Goal: Complete application form

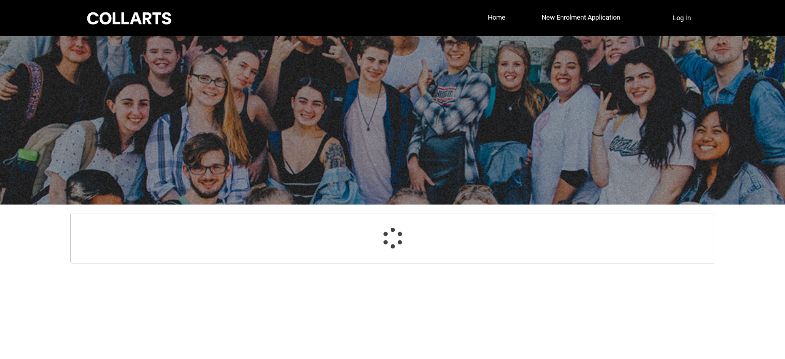
select select "GenderOptions.[DEMOGRAPHIC_DATA]"
select select "MailingCountry_Options.1101"
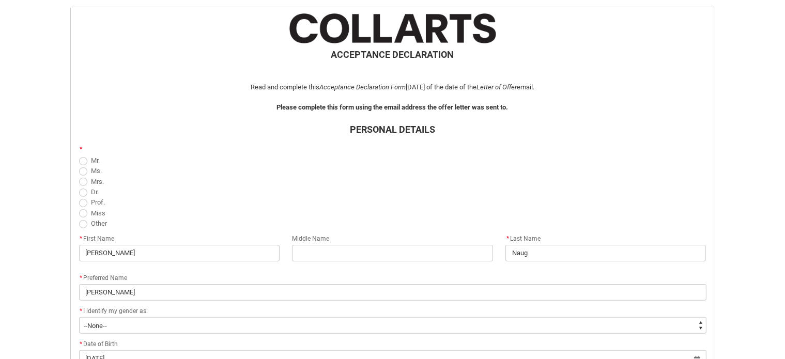
scroll to position [207, 0]
click at [76, 156] on flowruntime-screen-field "* Mr. Ms. Mrs. Dr. Prof. Miss Other" at bounding box center [393, 187] width 640 height 90
click at [83, 161] on span "REDU_Acceptance_Declaration flow" at bounding box center [83, 161] width 8 height 8
click at [79, 154] on input "Mr." at bounding box center [79, 154] width 1 height 1
radio input "true"
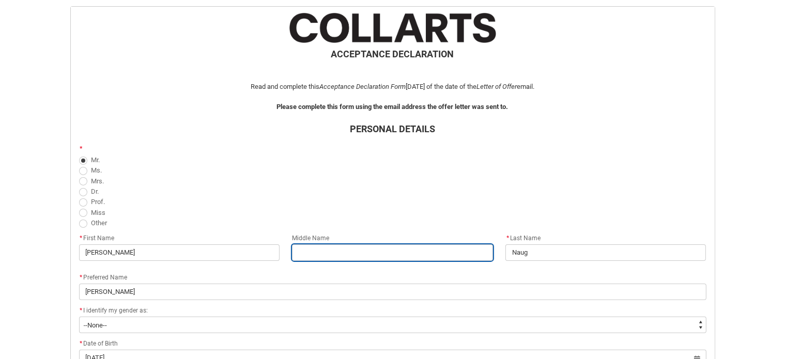
click at [341, 253] on input "REDU_Acceptance_Declaration flow" at bounding box center [392, 252] width 201 height 17
type lightning-primitive-input-simple "J"
type input "J"
type lightning-primitive-input-simple "[PERSON_NAME]"
type input "[PERSON_NAME]"
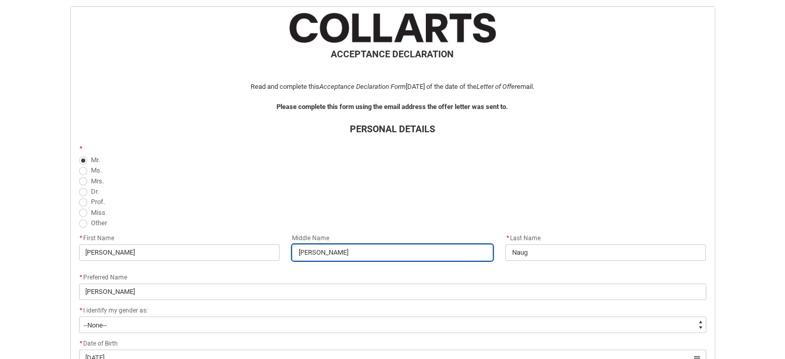
type lightning-primitive-input-simple "Jam"
type input "Jam"
type lightning-primitive-input-simple "[PERSON_NAME]"
type input "[PERSON_NAME]"
type lightning-primitive-input-simple "[PERSON_NAME]"
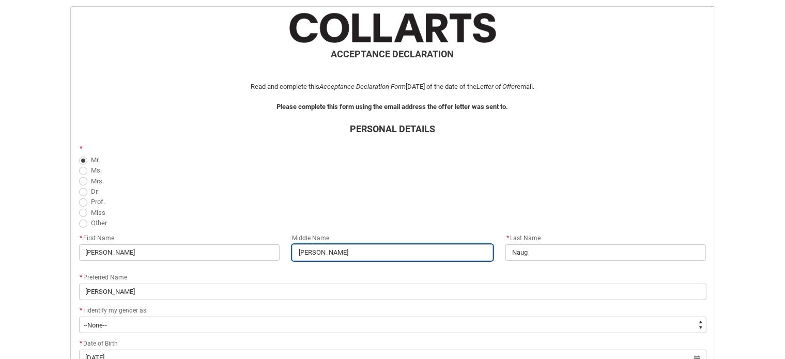
type input "[PERSON_NAME]"
type lightning-primitive-input-simple "Jamesa"
type input "Jamesa"
type lightning-primitive-input-simple "[PERSON_NAME]"
type input "[PERSON_NAME]"
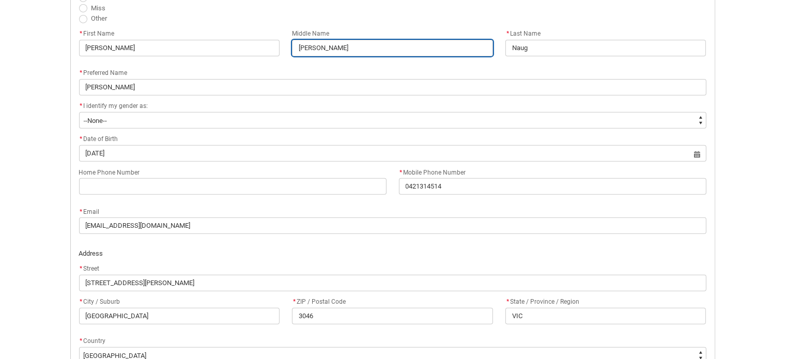
scroll to position [413, 0]
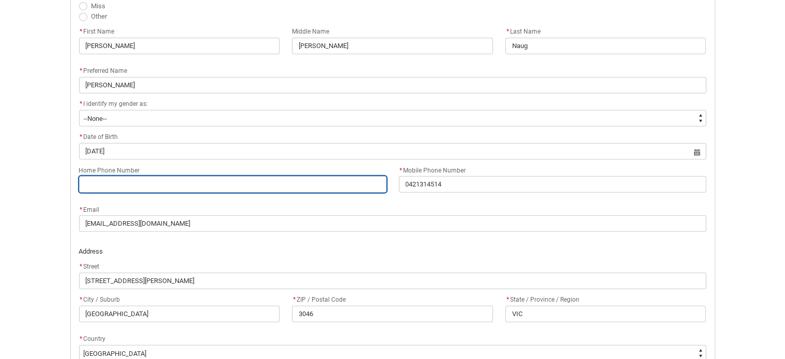
click at [151, 181] on input "Home Phone Number" at bounding box center [232, 184] width 307 height 17
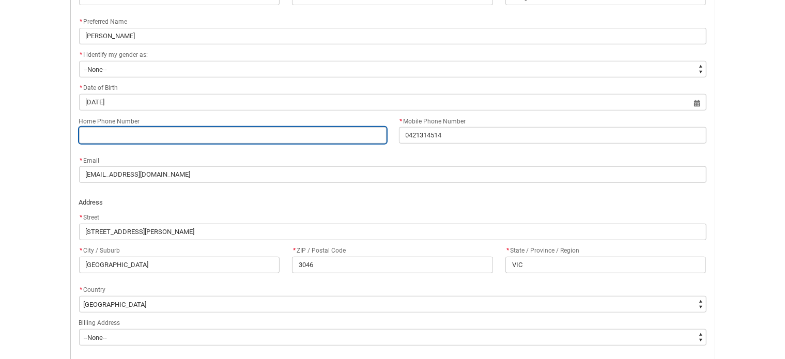
scroll to position [465, 0]
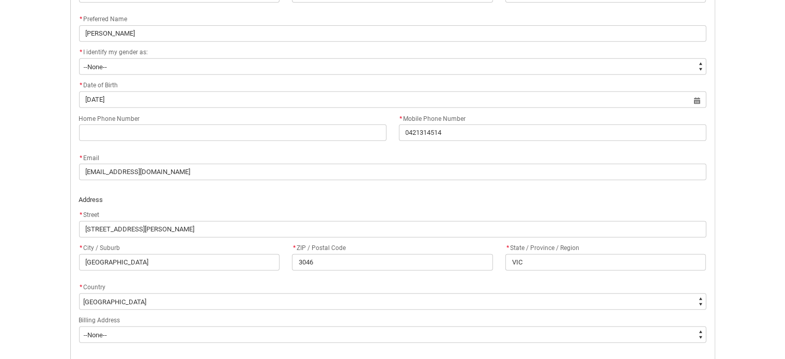
click at [268, 201] on p "Address" at bounding box center [392, 200] width 627 height 10
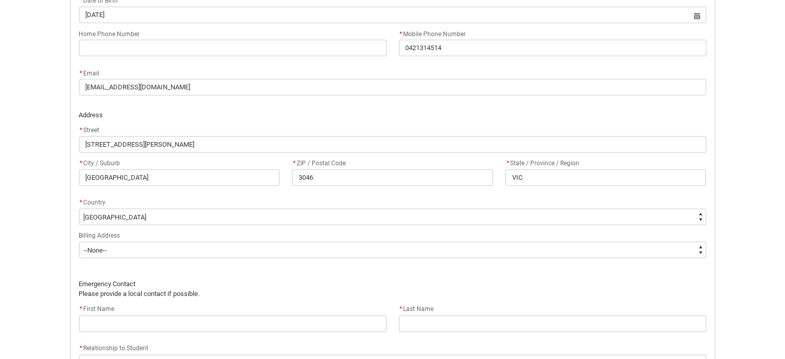
scroll to position [568, 0]
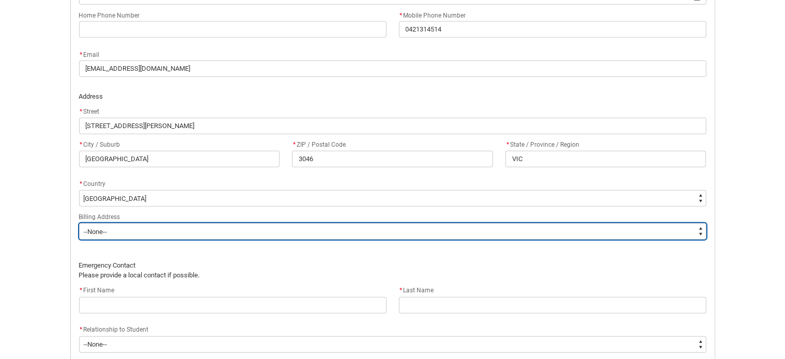
click at [231, 227] on select "--None-- Same as above Different to above - please complete below" at bounding box center [392, 231] width 627 height 17
type lightning-select "BillingAddressOption_Same"
click at [79, 223] on select "--None-- Same as above Different to above - please complete below" at bounding box center [392, 231] width 627 height 17
select select "BillingAddressOption_Same"
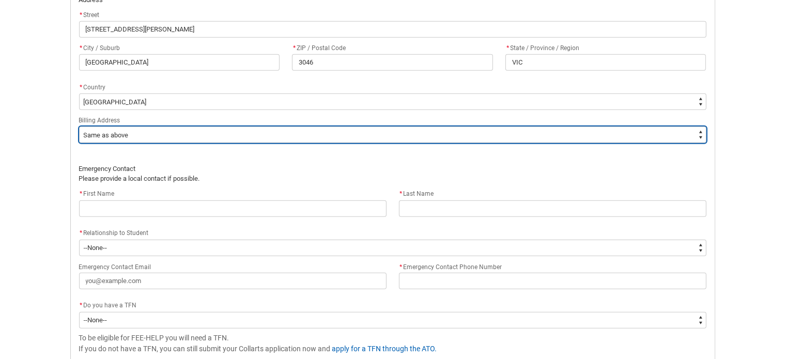
scroll to position [672, 0]
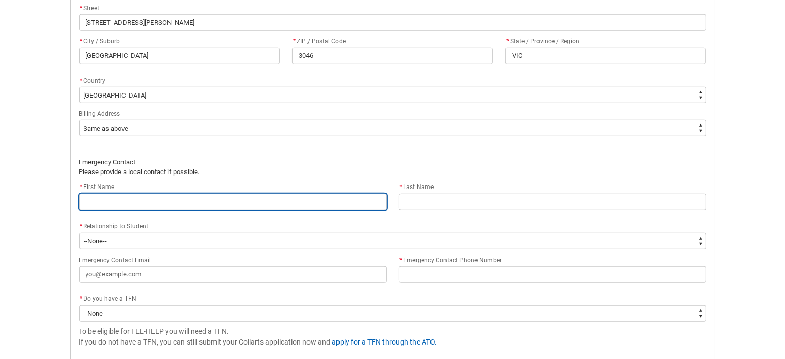
click at [203, 207] on input "REDU_Acceptance_Declaration flow" at bounding box center [232, 202] width 307 height 17
type lightning-primitive-input-simple "P"
type input "P"
type lightning-primitive-input-simple "Pa"
type input "Pa"
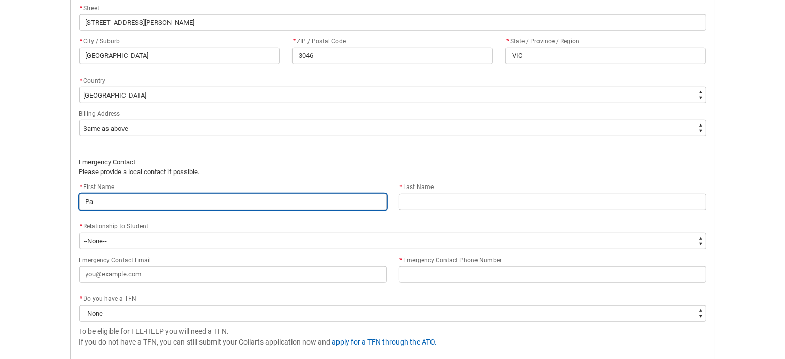
type lightning-primitive-input-simple "Pau"
type input "Pau"
type lightning-primitive-input-simple "[PERSON_NAME]"
type input "[PERSON_NAME]"
type lightning-primitive-input-simple "[PERSON_NAME]"
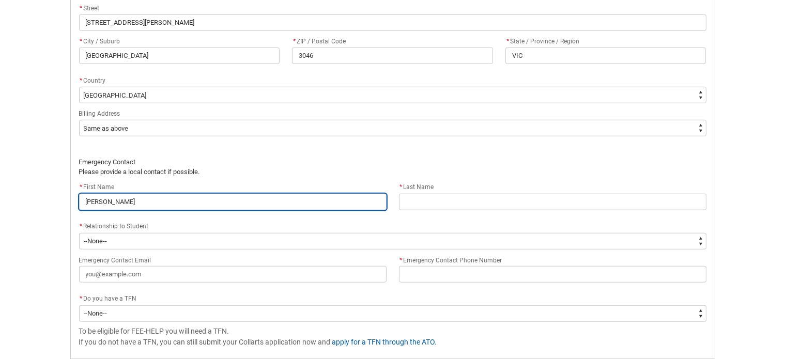
type input "[PERSON_NAME]"
type lightning-primitive-input-simple "[PERSON_NAME]"
type input "[PERSON_NAME]"
type lightning-primitive-input-simple "[PERSON_NAME]"
type input "[PERSON_NAME]"
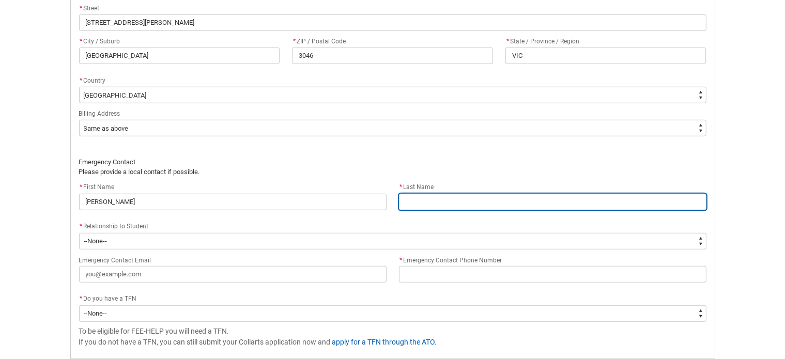
click at [528, 197] on input "REDU_Acceptance_Declaration flow" at bounding box center [552, 202] width 307 height 17
type lightning-primitive-input-simple "N"
type input "N"
type lightning-primitive-input-simple "Na"
type input "Na"
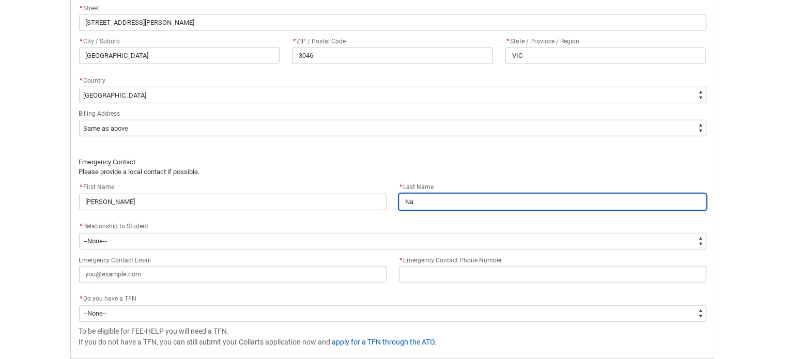
type lightning-primitive-input-simple "Nau"
type input "Nau"
type lightning-primitive-input-simple "Naug"
type input "Naug"
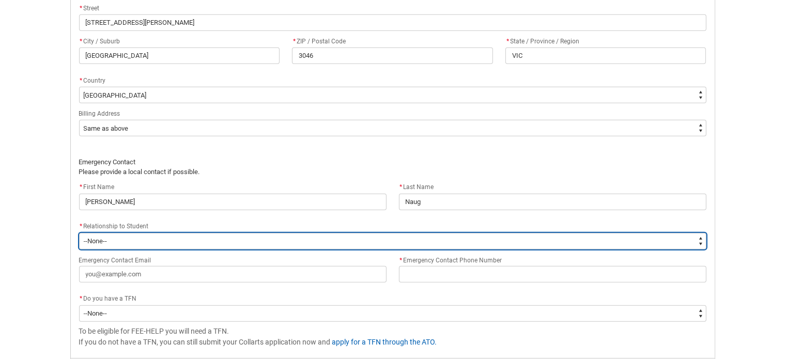
click at [174, 246] on select "--None-- Mother Father Sibling Child Partner Relation Friend" at bounding box center [392, 241] width 627 height 17
type lightning-select "EmergencyContact_RelationshipOptions.Mother"
click at [79, 233] on select "--None-- Mother Father Sibling Child Partner Relation Friend" at bounding box center [392, 241] width 627 height 17
select select "EmergencyContact_RelationshipOptions.Mother"
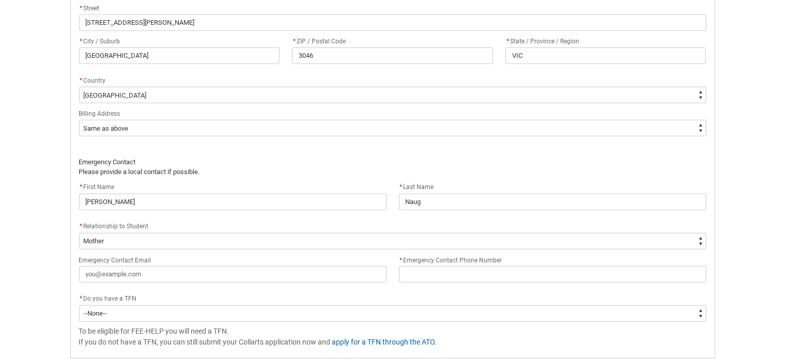
click at [155, 262] on div "Emergency Contact Email" at bounding box center [232, 268] width 307 height 29
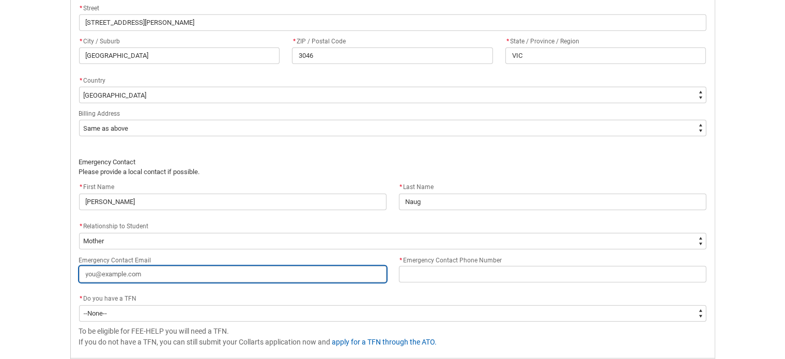
drag, startPoint x: 155, startPoint y: 270, endPoint x: 160, endPoint y: 266, distance: 6.2
click at [155, 270] on input "Emergency Contact Email" at bounding box center [232, 274] width 307 height 17
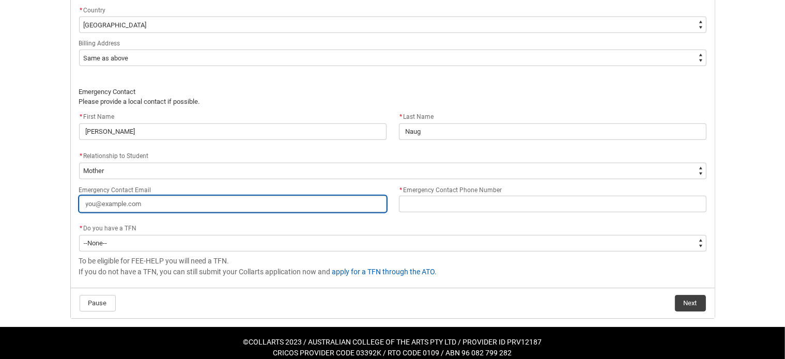
scroll to position [749, 0]
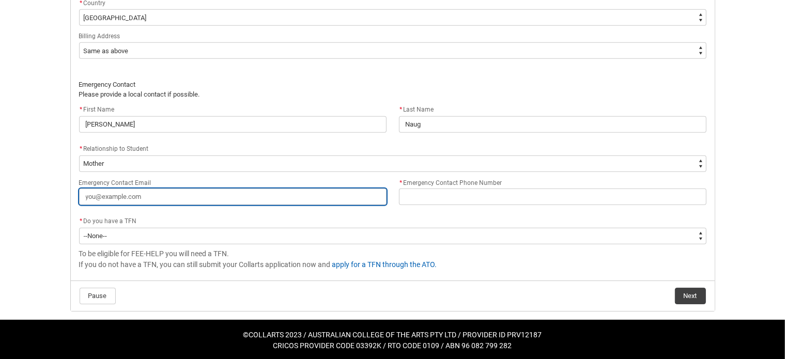
type lightning-primitive-input-simple "p"
type input "p"
type lightning-primitive-input-simple "pn"
type input "pn"
type lightning-primitive-input-simple "pna"
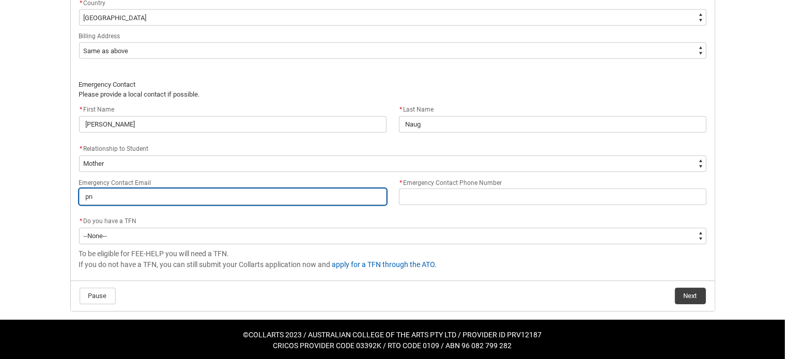
type input "pna"
type lightning-primitive-input-simple "pnau"
type input "pnau"
type lightning-primitive-input-simple "pnaug"
type input "pnaug"
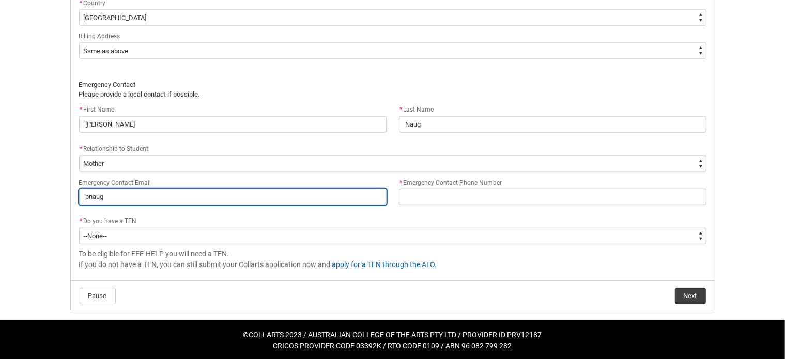
type lightning-primitive-input-simple "pnaug@"
type input "pnaug@"
type lightning-primitive-input-simple "pnaug@g"
type input "pnaug@g"
type lightning-primitive-input-simple "pnaug@gm"
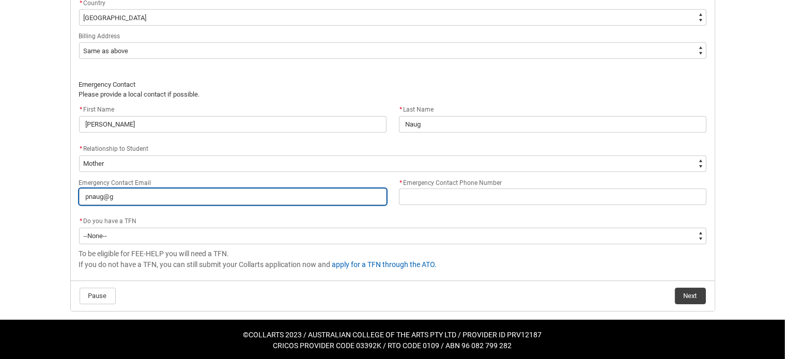
type input "pnaug@gm"
type lightning-primitive-input-simple "pnaug@gma"
type input "pnaug@gma"
type lightning-primitive-input-simple "pnaug@gmai"
type input "pnaug@gmai"
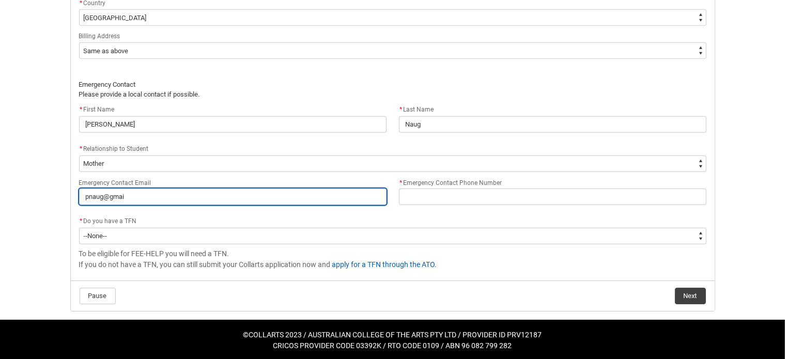
type lightning-primitive-input-simple "pnaug@gmaik"
type input "pnaug@gmaik"
type lightning-primitive-input-simple "pnaug@gmaikl"
type input "pnaug@gmaikl"
type lightning-primitive-input-simple "pnaug@gmaik"
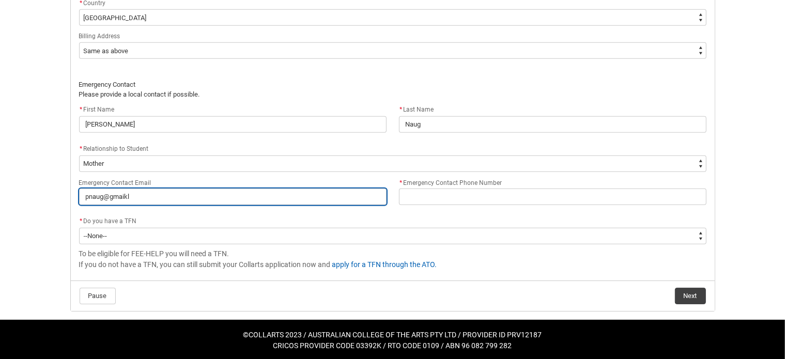
type input "pnaug@gmaik"
type lightning-primitive-input-simple "pnaug@gmai"
type input "pnaug@gmai"
type lightning-primitive-input-simple "[EMAIL_ADDRESS]"
type input "[EMAIL_ADDRESS]"
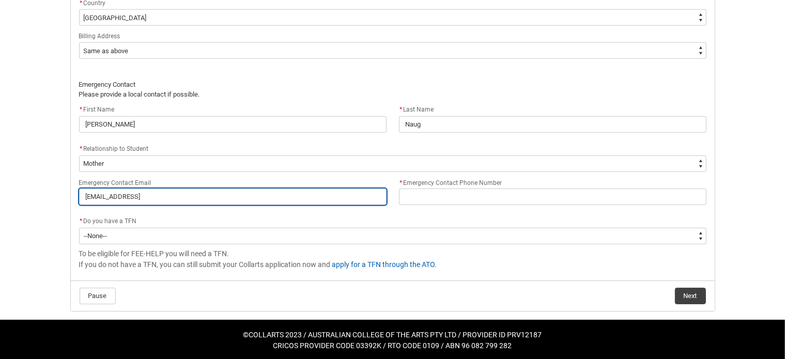
type lightning-primitive-input-simple "[EMAIL_ADDRESS]."
type input "[EMAIL_ADDRESS]."
type lightning-primitive-input-simple "pnaug@gmail.c"
type input "pnaug@gmail.c"
type lightning-primitive-input-simple "[EMAIL_ADDRESS][DOMAIN_NAME]"
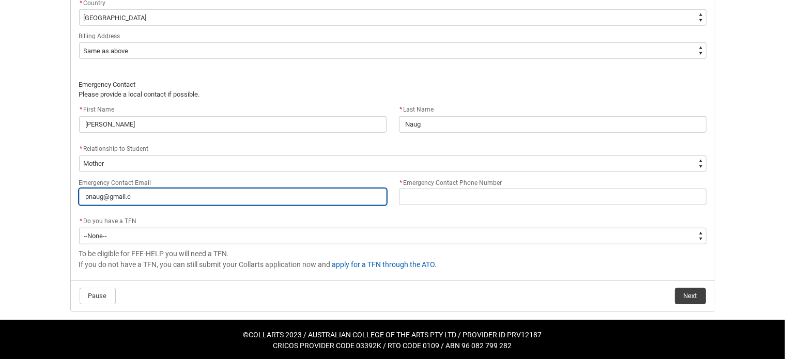
type input "[EMAIL_ADDRESS][DOMAIN_NAME]"
type lightning-primitive-input-simple "[EMAIL_ADDRESS][DOMAIN_NAME]"
type input "[EMAIL_ADDRESS][DOMAIN_NAME]"
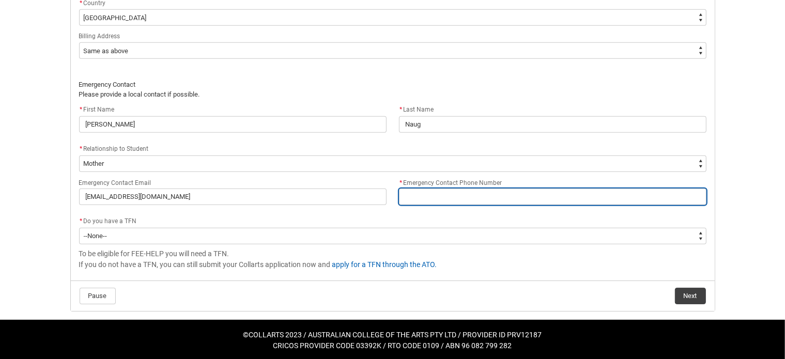
click at [552, 193] on input "* Emergency Contact Phone Number" at bounding box center [552, 197] width 307 height 17
type lightning-primitive-input-simple "0"
type input "0"
type lightning-primitive-input-simple "04"
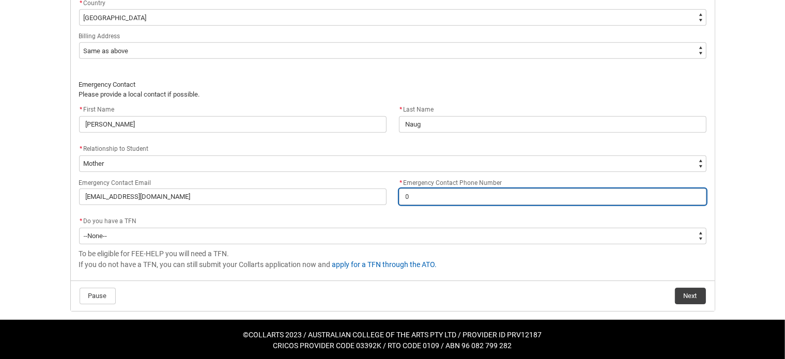
type input "04"
type lightning-primitive-input-simple "043"
type input "043"
type lightning-primitive-input-simple "0432"
type input "0432"
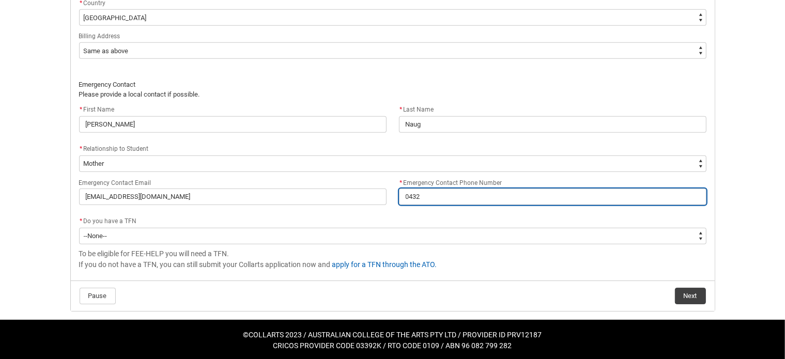
type lightning-primitive-input-simple "04326"
type input "04326"
type lightning-primitive-input-simple "043268"
type input "043268"
type lightning-primitive-input-simple "0432682"
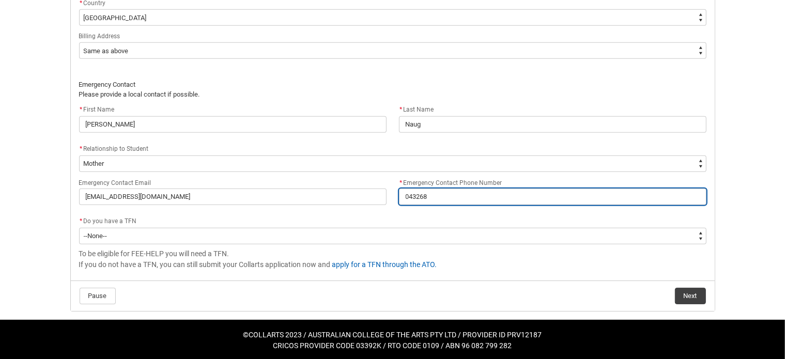
type input "0432682"
type lightning-primitive-input-simple "04326826"
type input "04326826"
type lightning-primitive-input-simple "043268261"
type input "043268261"
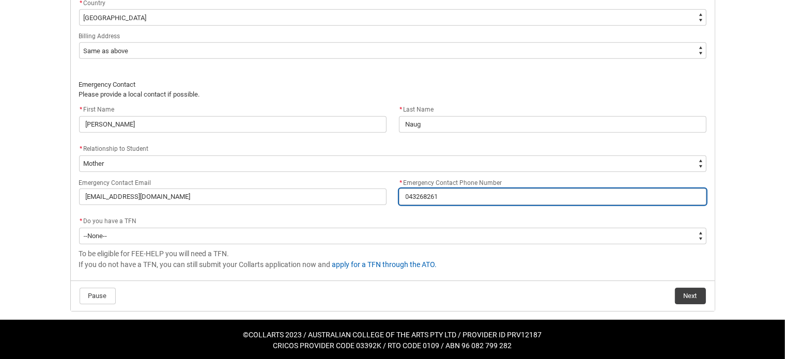
type lightning-primitive-input-simple "0432682617"
type input "0432682617"
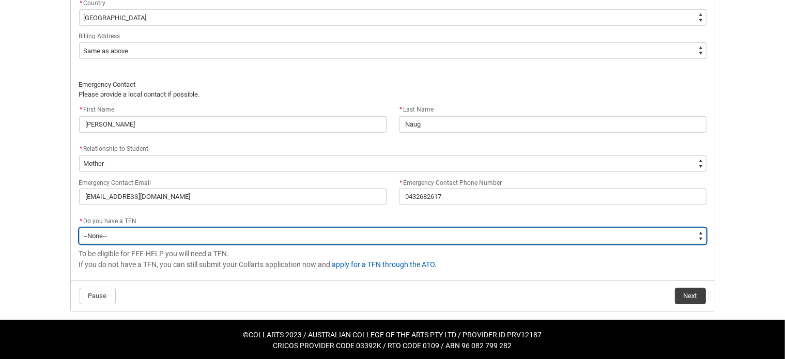
click at [163, 231] on select "--None-- Yes No" at bounding box center [392, 236] width 627 height 17
type lightning-select "Choice_Yes"
click at [79, 228] on select "--None-- Yes No" at bounding box center [392, 236] width 627 height 17
select select "Choice_Yes"
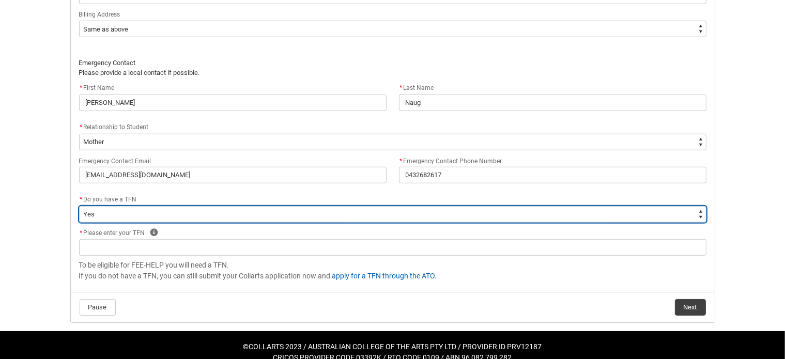
scroll to position [782, 0]
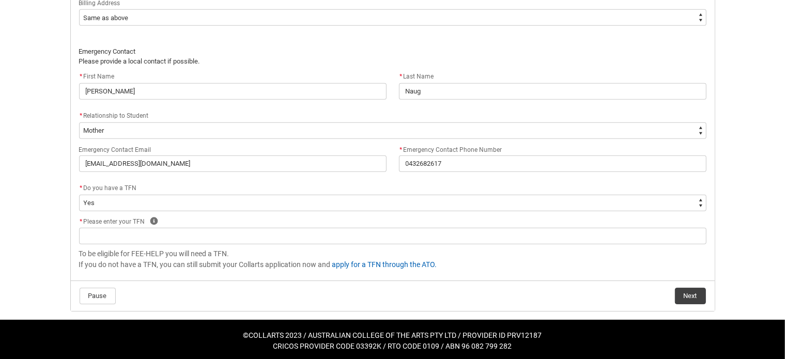
click at [155, 243] on flowruntime-screen-field "* Please enter your TFN Help" at bounding box center [393, 231] width 640 height 33
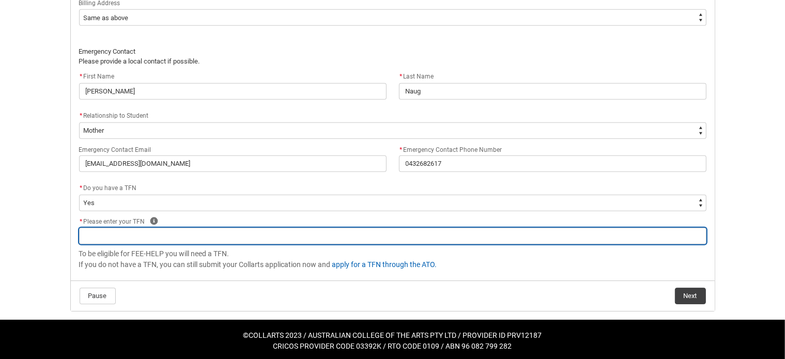
click at [157, 237] on input "REDU_Acceptance_Declaration flow" at bounding box center [392, 236] width 627 height 17
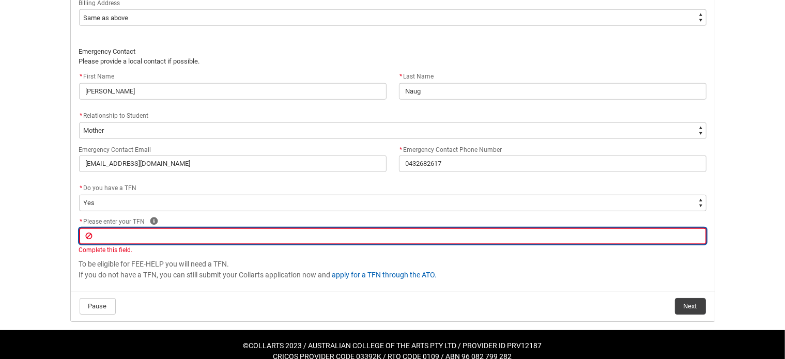
click at [128, 239] on input "REDU_Acceptance_Declaration flow" at bounding box center [392, 236] width 627 height 17
paste input "530607904"
type lightning-primitive-input-simple "530607904"
type input "530607904"
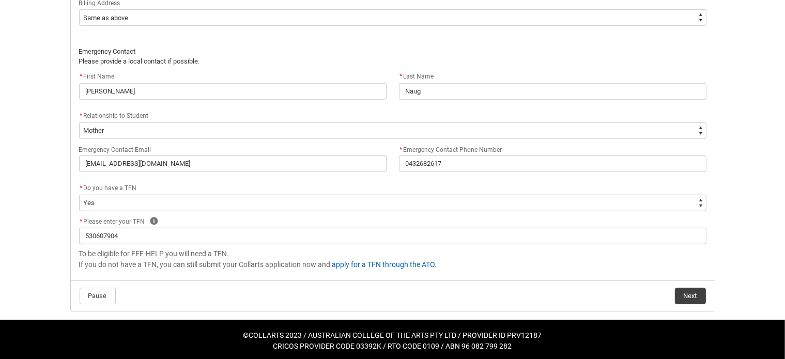
click at [678, 292] on button "Next" at bounding box center [690, 296] width 31 height 17
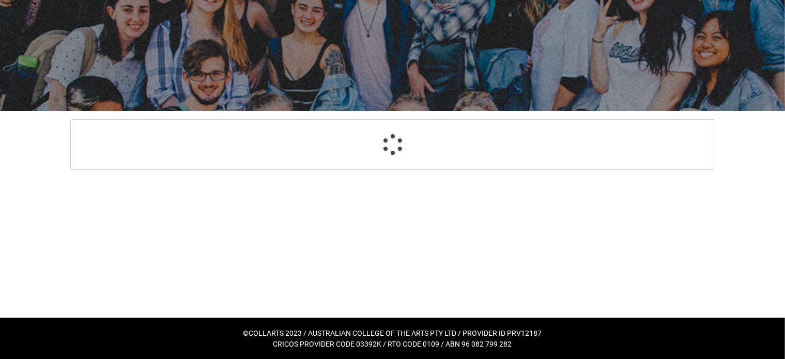
select select "Payment_Type_FEE_HELP"
select select "Study_Mode_FullTime"
select select "StudyMethod_OnCampus"
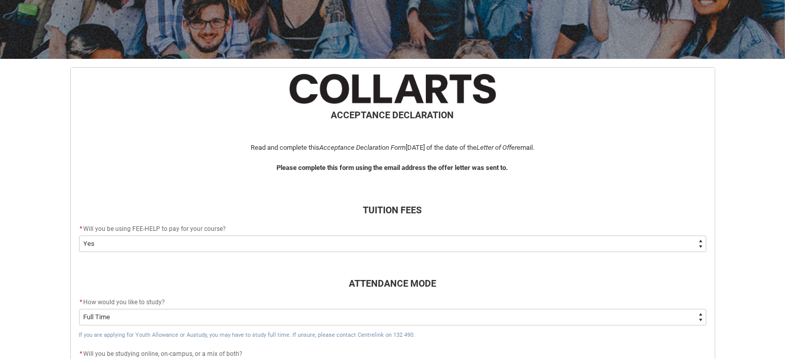
scroll to position [213, 0]
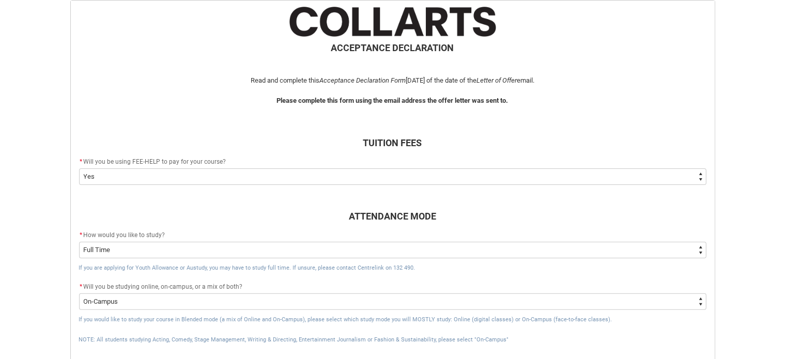
click at [208, 176] on select "--None-- Yes No - I am electing to opt-out of FEE-HELP and I will pay UPFRONT N…" at bounding box center [392, 176] width 627 height 17
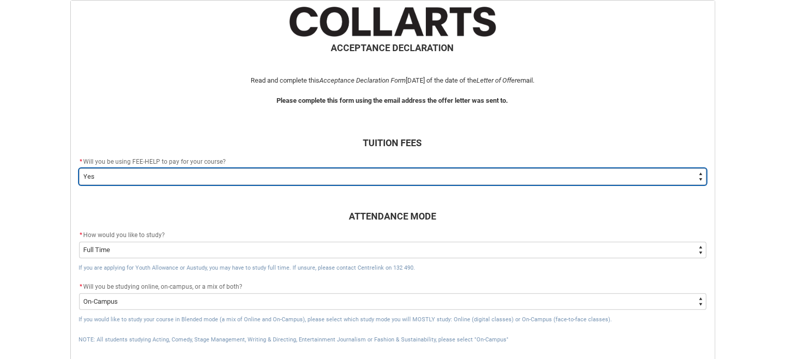
click at [208, 176] on select "--None-- Yes No - I am electing to opt-out of FEE-HELP and I will pay UPFRONT N…" at bounding box center [392, 176] width 627 height 17
click at [79, 168] on select "--None-- Yes No - I am electing to opt-out of FEE-HELP and I will pay UPFRONT N…" at bounding box center [392, 176] width 627 height 17
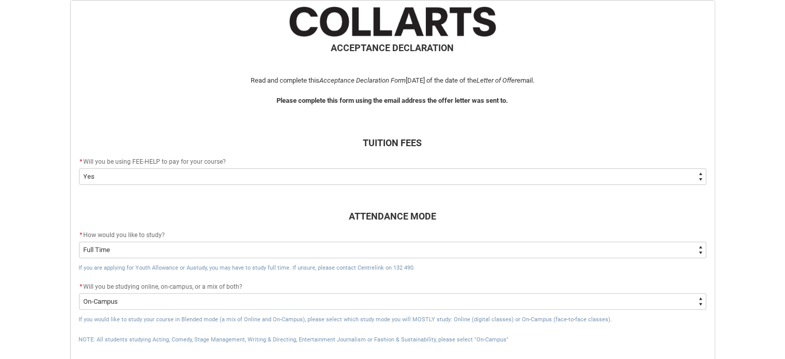
click at [181, 200] on h3 "REDU_Acceptance_Declaration flow" at bounding box center [392, 196] width 627 height 14
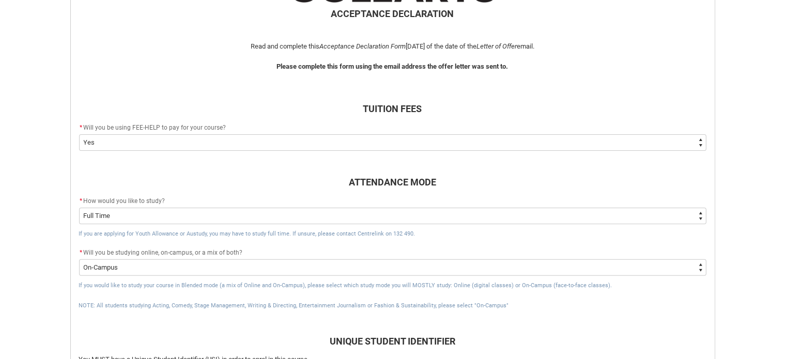
scroll to position [265, 0]
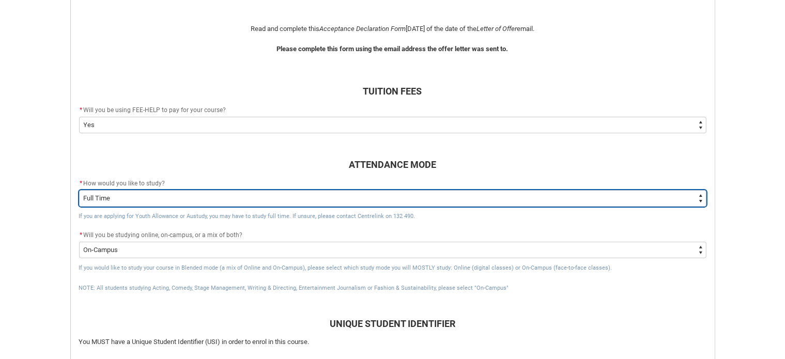
click at [182, 196] on select "--None-- Full Time Part Time" at bounding box center [392, 198] width 627 height 17
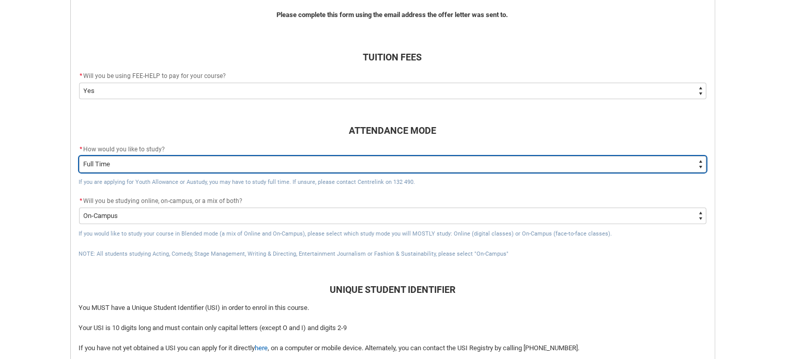
scroll to position [316, 0]
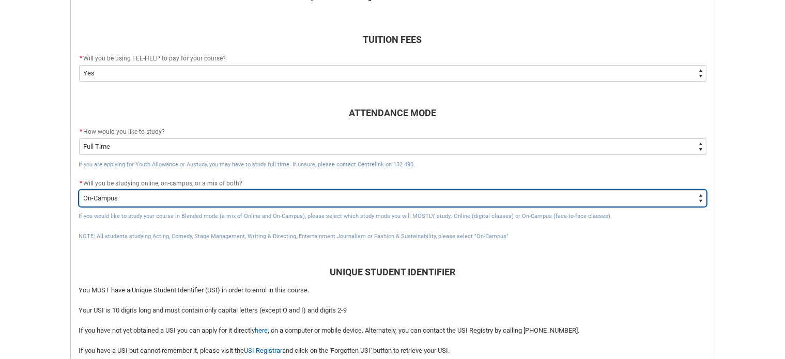
click at [182, 196] on select "--None-- Online On-Campus" at bounding box center [392, 198] width 627 height 17
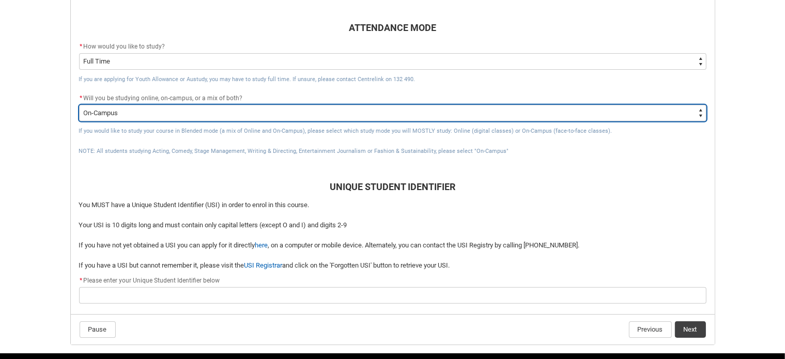
scroll to position [419, 0]
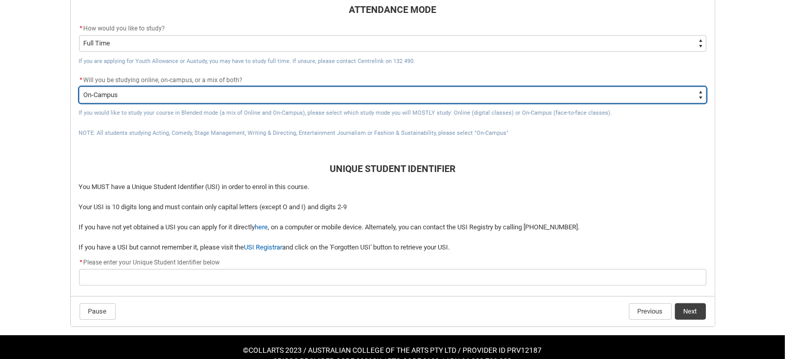
click at [244, 99] on select "--None-- Online On-Campus" at bounding box center [392, 95] width 627 height 17
click at [79, 87] on select "--None-- Online On-Campus" at bounding box center [392, 95] width 627 height 17
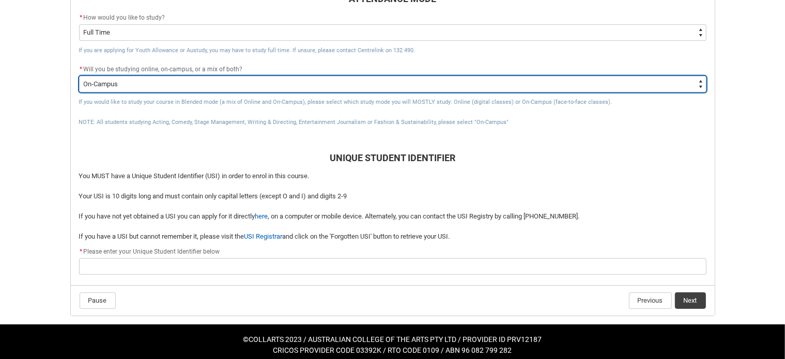
scroll to position [436, 0]
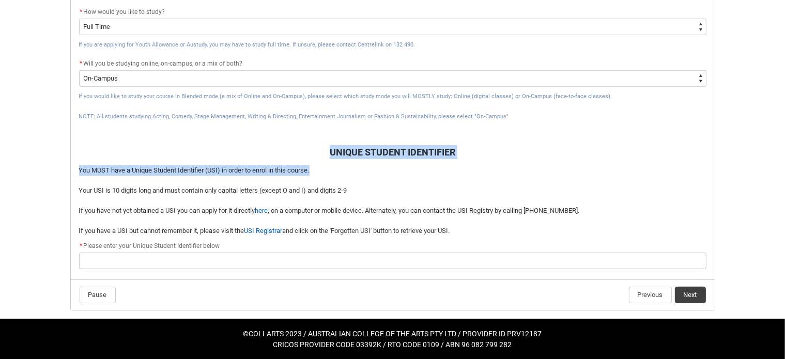
drag, startPoint x: 90, startPoint y: 152, endPoint x: 317, endPoint y: 173, distance: 227.7
click at [317, 173] on div "ACCEPTANCE DECLARATION Read and complete this Acceptance Declaration Form [DATE…" at bounding box center [393, 29] width 640 height 490
click at [317, 173] on p "You MUST have a Unique Student Identifier (USI) in order to enrol in this cours…" at bounding box center [392, 170] width 627 height 10
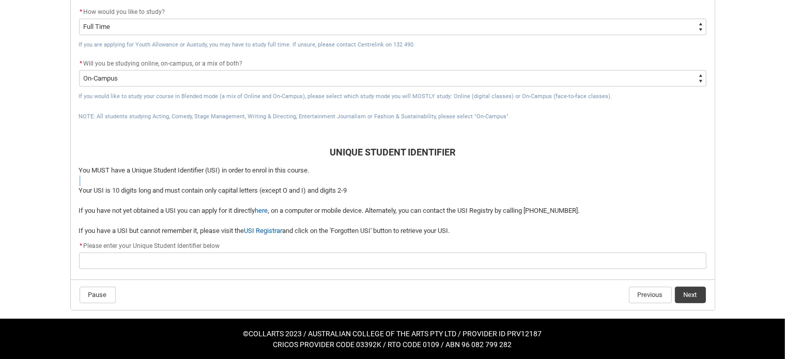
click at [317, 173] on p "You MUST have a Unique Student Identifier (USI) in order to enrol in this cours…" at bounding box center [392, 170] width 627 height 10
click at [318, 171] on p "You MUST have a Unique Student Identifier (USI) in order to enrol in this cours…" at bounding box center [392, 170] width 627 height 10
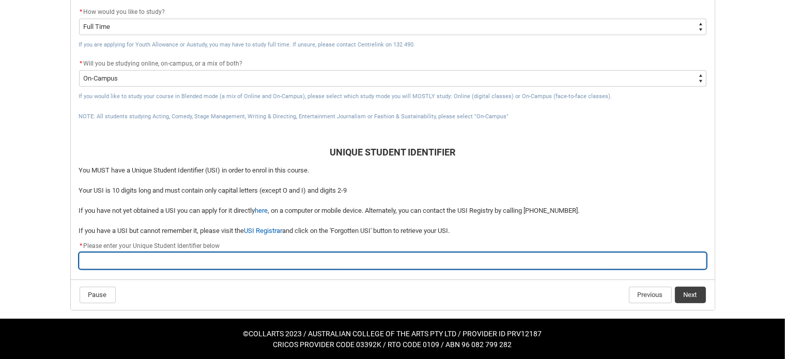
click at [138, 262] on input "REDU_Acceptance_Declaration flow" at bounding box center [392, 261] width 627 height 17
paste input "ASNAL2KW5X"
type lightning-primitive-input-simple "ASNAL2KW5X"
type input "ASNAL2KW5X"
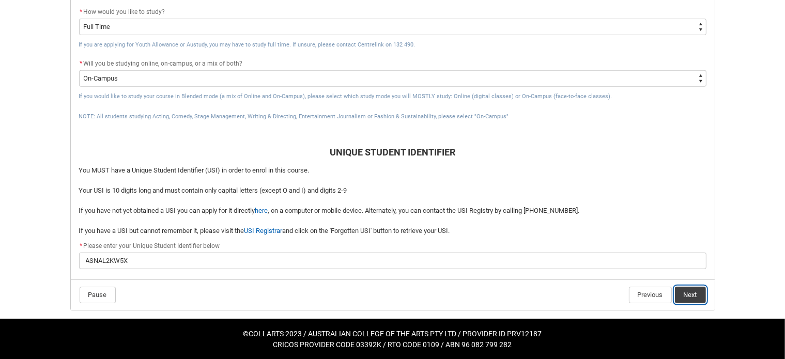
click at [687, 297] on button "Next" at bounding box center [690, 295] width 31 height 17
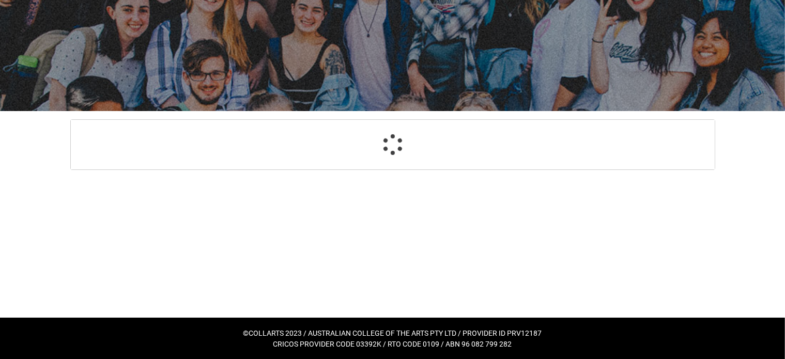
select select "CitizenshipStatus_Options.1"
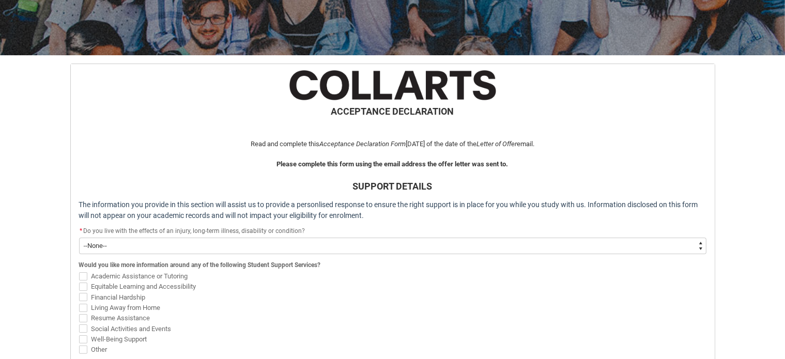
scroll to position [213, 0]
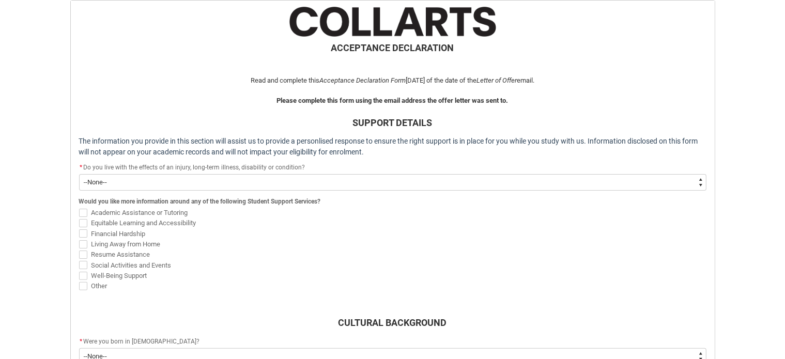
click at [205, 182] on select "--None-- Yes No" at bounding box center [392, 182] width 627 height 17
type lightning-select "Choice_No"
click at [79, 174] on select "--None-- Yes No" at bounding box center [392, 182] width 627 height 17
select select "Choice_No"
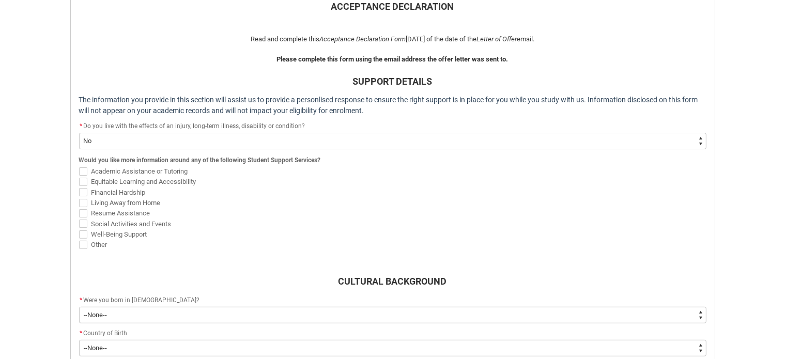
scroll to position [316, 0]
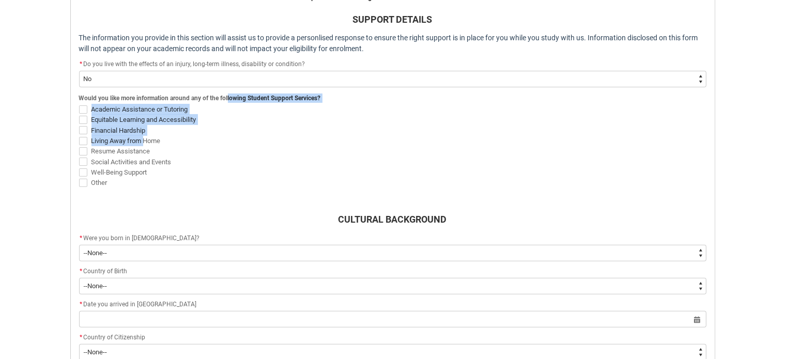
drag, startPoint x: 227, startPoint y: 101, endPoint x: 95, endPoint y: 169, distance: 149.0
click at [114, 155] on fieldset "Would you like more information around any of the following Student Support Ser…" at bounding box center [392, 139] width 627 height 97
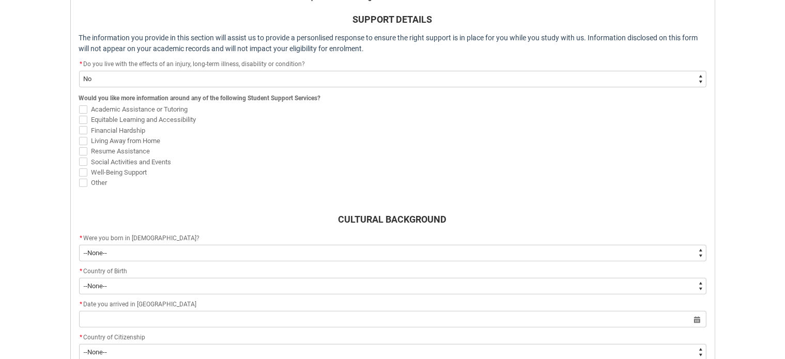
click at [184, 212] on h3 "CULTURAL BACKGROUND" at bounding box center [392, 219] width 627 height 14
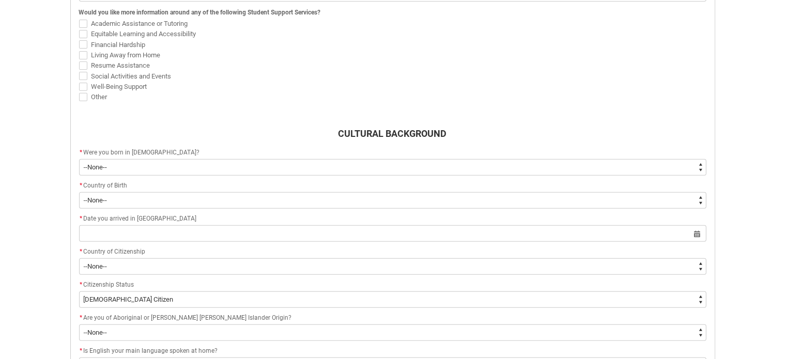
scroll to position [419, 0]
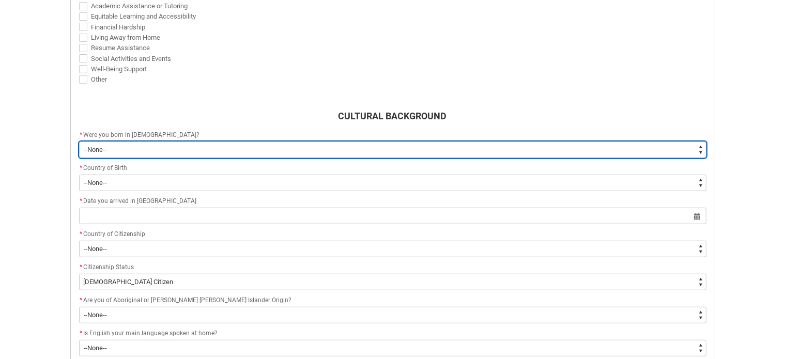
click at [123, 145] on select "--None-- Born in [DEMOGRAPHIC_DATA] Born outside [DEMOGRAPHIC_DATA]" at bounding box center [392, 150] width 627 height 17
type lightning-select "Country_of_Birth_L1.1100"
click at [79, 142] on select "--None-- Born in [DEMOGRAPHIC_DATA] Born outside [DEMOGRAPHIC_DATA]" at bounding box center [392, 150] width 627 height 17
select select "Country_of_Birth_L1.1100"
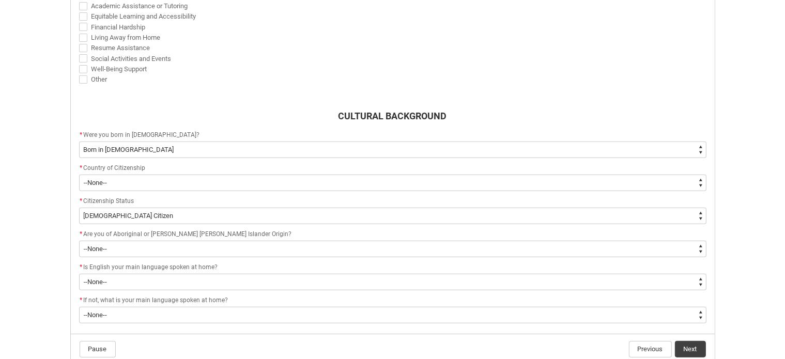
click at [117, 172] on div "* Country of Citizenship" at bounding box center [392, 168] width 627 height 12
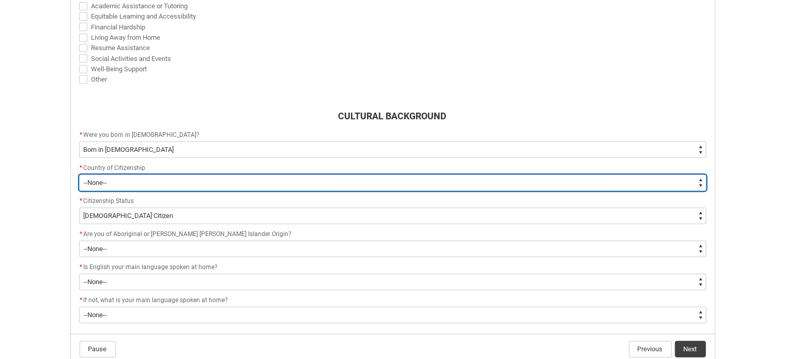
click at [117, 177] on select "--[GEOGRAPHIC_DATA]-- [GEOGRAPHIC_DATA] [GEOGRAPHIC_DATA] [GEOGRAPHIC_DATA] [GE…" at bounding box center [392, 183] width 627 height 17
type lightning-select "Citizenship_Options.[DEMOGRAPHIC_DATA]"
click at [79, 175] on select "--[GEOGRAPHIC_DATA]-- [GEOGRAPHIC_DATA] [GEOGRAPHIC_DATA] [GEOGRAPHIC_DATA] [GE…" at bounding box center [392, 183] width 627 height 17
select select "Citizenship_Options.[DEMOGRAPHIC_DATA]"
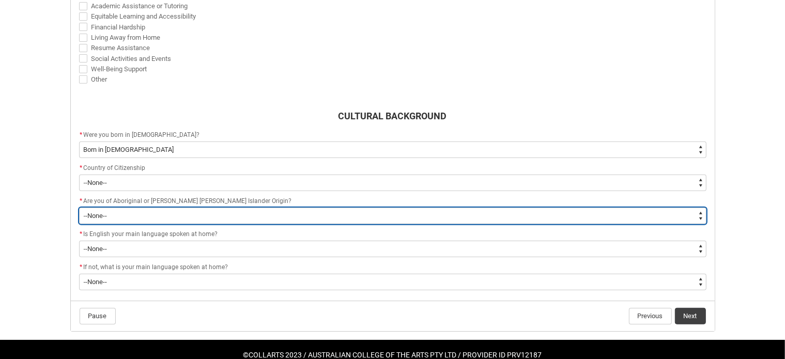
click at [113, 212] on select "--None-- Non indigenous – neither [DEMOGRAPHIC_DATA] nor [PERSON_NAME] [PERSON_…" at bounding box center [392, 216] width 627 height 17
type lightning-select "aboriginalTorresStraitIslander_Options.2"
click at [79, 208] on select "--None-- Non indigenous – neither [DEMOGRAPHIC_DATA] nor [PERSON_NAME] [PERSON_…" at bounding box center [392, 216] width 627 height 17
select select "aboriginalTorresStraitIslander_Options.2"
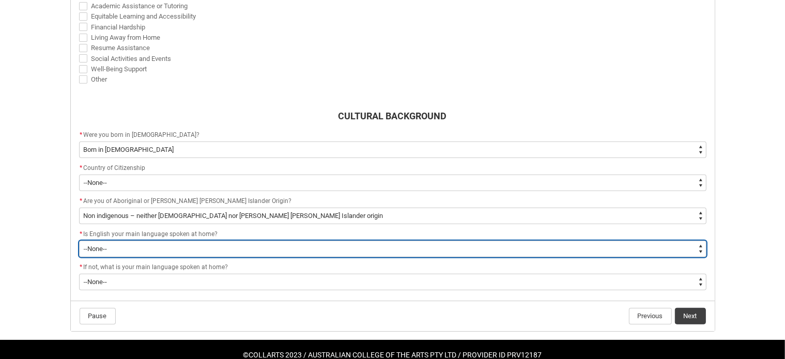
click at [124, 248] on select "--None-- Student/Applicant/Staff speaks only English at permanent home residenc…" at bounding box center [392, 249] width 627 height 17
type lightning-select "ContactLanguageSpokenAtHome.0001"
click at [79, 241] on select "--None-- Student/Applicant/Staff speaks only English at permanent home residenc…" at bounding box center [392, 249] width 627 height 17
select select "ContactLanguageSpokenAtHome.0001"
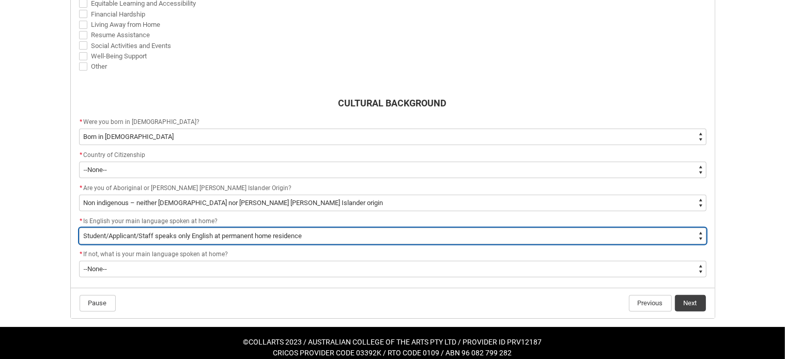
scroll to position [440, 0]
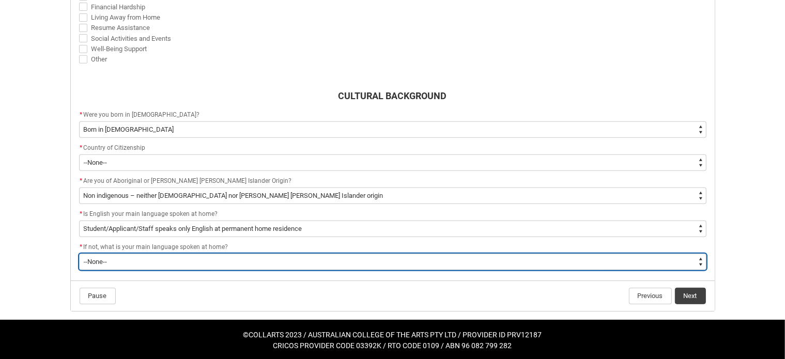
click at [122, 260] on select "--None-- 1101 Gaelic ([GEOGRAPHIC_DATA]) 1102 Irish 1103 Welsh 1199 Celtic, nec…" at bounding box center [392, 262] width 627 height 17
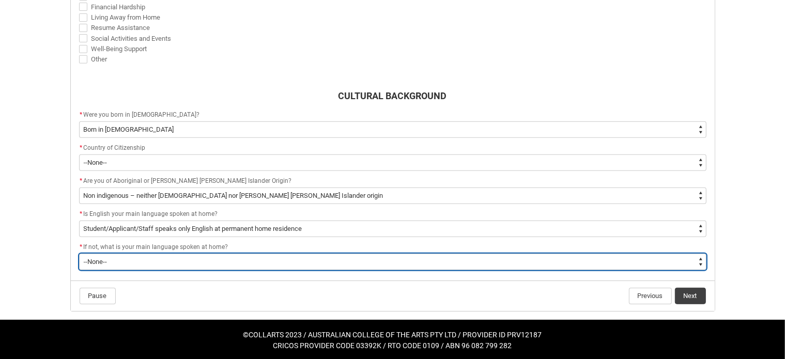
drag, startPoint x: 158, startPoint y: 266, endPoint x: 163, endPoint y: 268, distance: 5.9
click at [158, 266] on select "--None-- 1101 Gaelic ([GEOGRAPHIC_DATA]) 1102 Irish 1103 Welsh 1199 Celtic, nec…" at bounding box center [392, 262] width 627 height 17
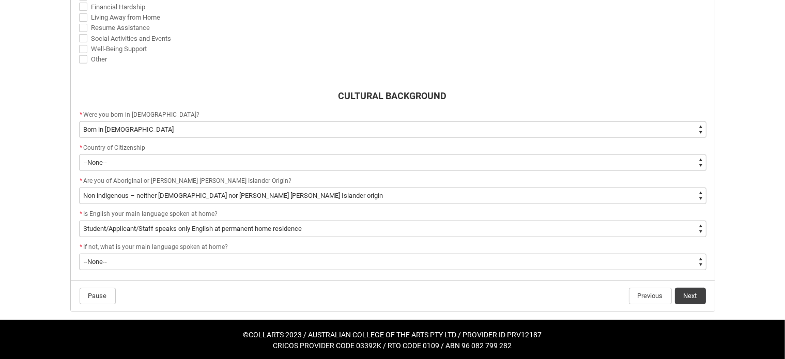
click at [421, 307] on flowruntime-navigation-bar "Pause Previous Next" at bounding box center [393, 296] width 644 height 30
click at [692, 297] on button "Next" at bounding box center [690, 296] width 31 height 17
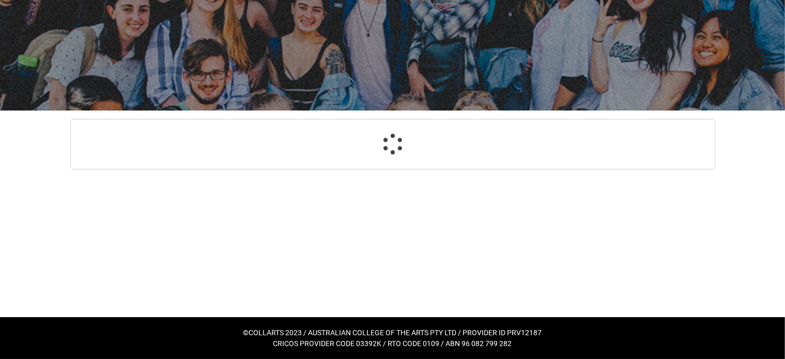
scroll to position [94, 0]
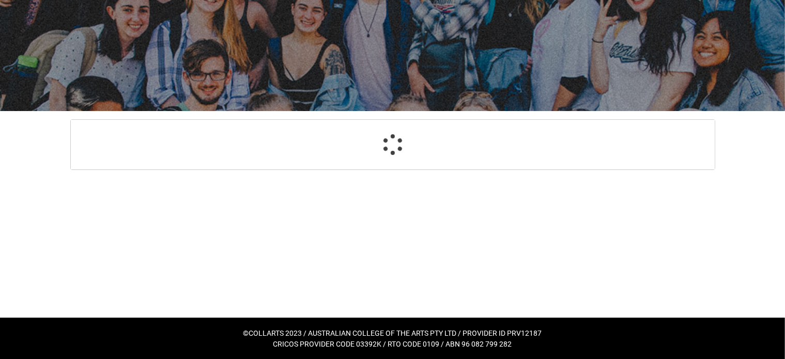
select select "Choice_No"
select select "Country_of_Birth_L1.1100"
select select "Citizenship_Options.[DEMOGRAPHIC_DATA]"
select select "aboriginalTorresStraitIslander_Options.2"
select select "ContactLanguageSpokenAtHome.0001"
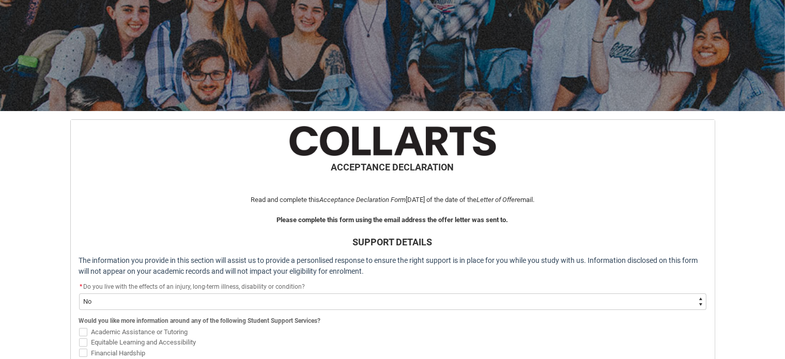
scroll to position [450, 0]
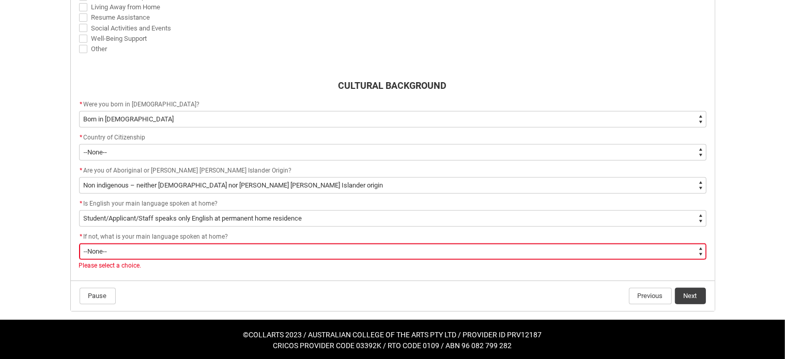
click at [158, 252] on select "--None-- 1101 Gaelic ([GEOGRAPHIC_DATA]) 1102 Irish 1103 Welsh 1199 Celtic, nec…" at bounding box center [392, 251] width 627 height 17
click at [79, 243] on select "--None-- 1101 Gaelic ([GEOGRAPHIC_DATA]) 1102 Irish 1103 Welsh 1199 Celtic, nec…" at bounding box center [392, 251] width 627 height 17
click at [687, 288] on button "Next" at bounding box center [690, 296] width 31 height 17
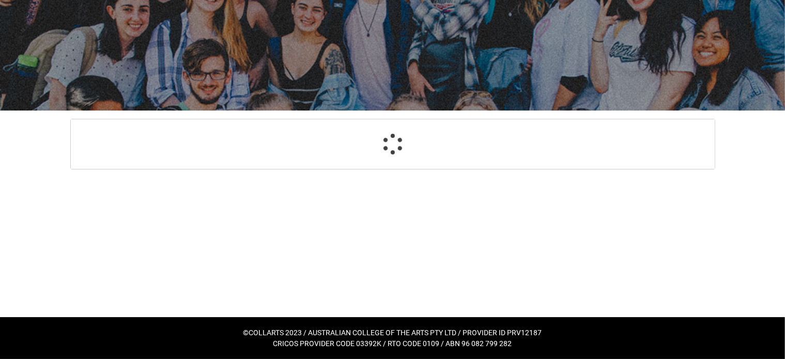
select select "Choice_No"
select select "Country_of_Birth_L1.1100"
select select "Citizenship_Options.[DEMOGRAPHIC_DATA]"
select select "aboriginalTorresStraitIslander_Options.2"
select select "ContactLanguageSpokenAtHome.0001"
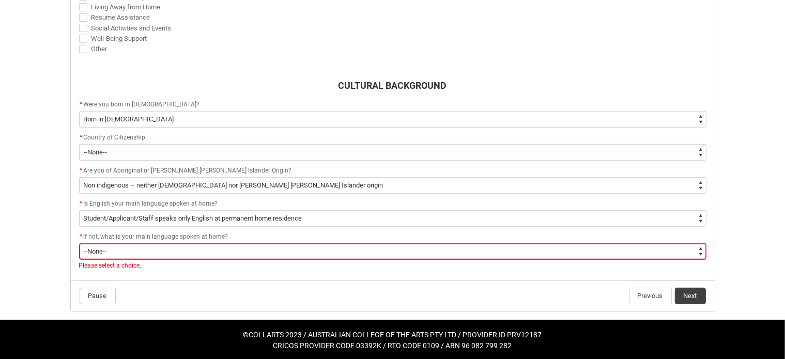
click at [211, 248] on select "--None-- 1101 Gaelic ([GEOGRAPHIC_DATA]) 1102 Irish 1103 Welsh 1199 Celtic, nec…" at bounding box center [392, 251] width 627 height 17
click at [106, 247] on select "--None-- 1101 Gaelic ([GEOGRAPHIC_DATA]) 1102 Irish 1103 Welsh 1199 Celtic, nec…" at bounding box center [392, 251] width 627 height 17
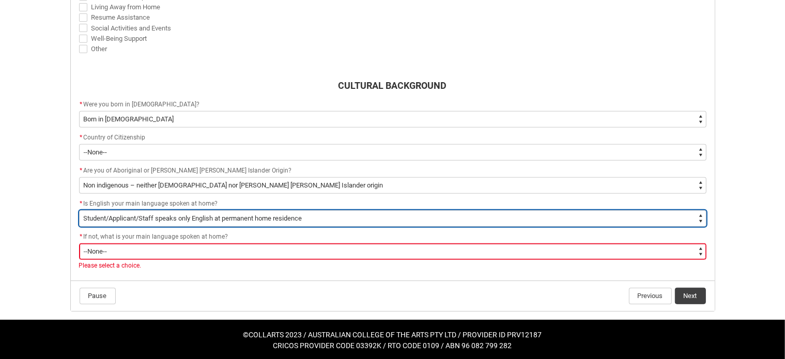
click at [147, 216] on select "--None-- Student/Applicant/Staff speaks only English at permanent home residenc…" at bounding box center [392, 218] width 627 height 17
click at [79, 210] on select "--None-- Student/Applicant/Staff speaks only English at permanent home residenc…" at bounding box center [392, 218] width 627 height 17
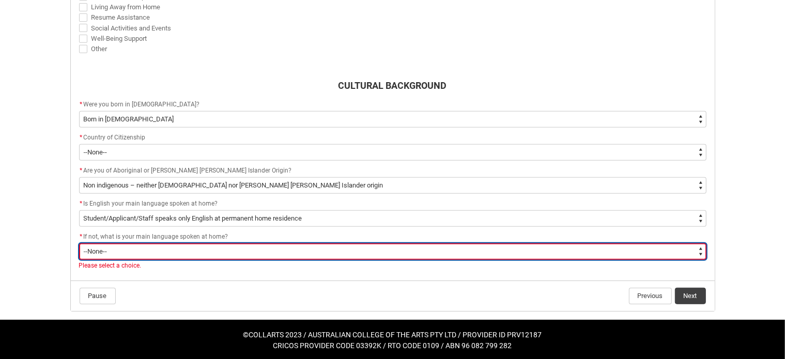
click at [153, 254] on select "--None-- 1101 Gaelic ([GEOGRAPHIC_DATA]) 1102 Irish 1103 Welsh 1199 Celtic, nec…" at bounding box center [392, 251] width 627 height 17
type lightning-select "L3PicklistChoice.1201"
click at [79, 243] on select "--None-- 1101 Gaelic ([GEOGRAPHIC_DATA]) 1102 Irish 1103 Welsh 1199 Celtic, nec…" at bounding box center [392, 251] width 627 height 17
select select "L3PicklistChoice.1201"
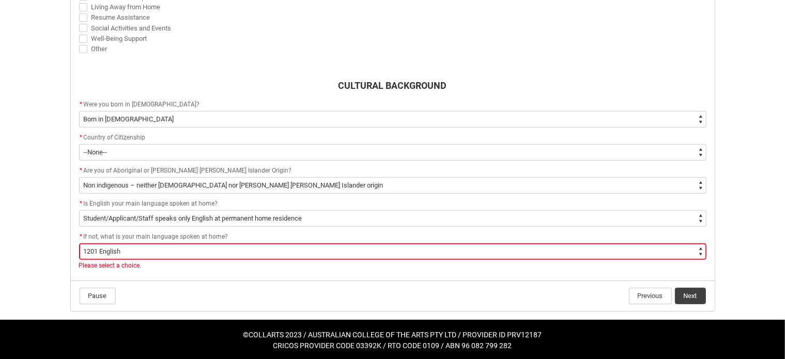
click at [367, 272] on flowruntime-screen-field "* If not, what is your main language spoken at home? * --None-- 1101 Gaelic ([G…" at bounding box center [393, 252] width 640 height 43
click at [690, 292] on button "Next" at bounding box center [690, 296] width 31 height 17
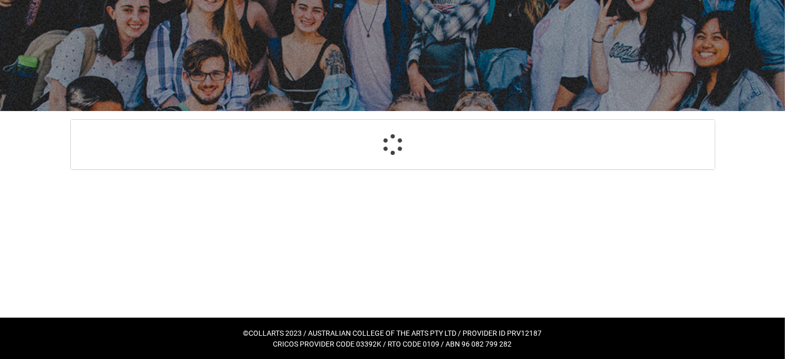
select select "HeardCollarts_Options.Word of mouth"
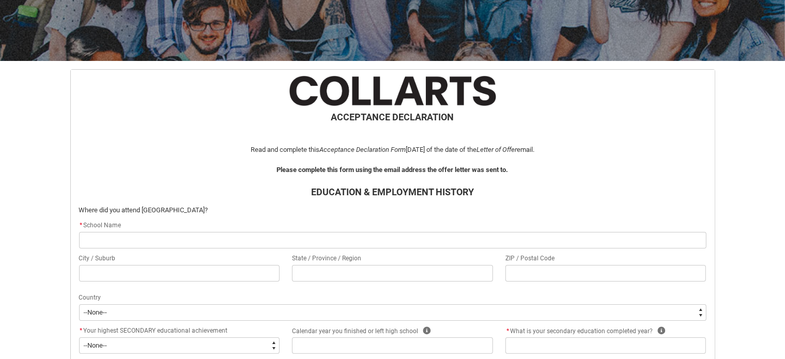
scroll to position [161, 0]
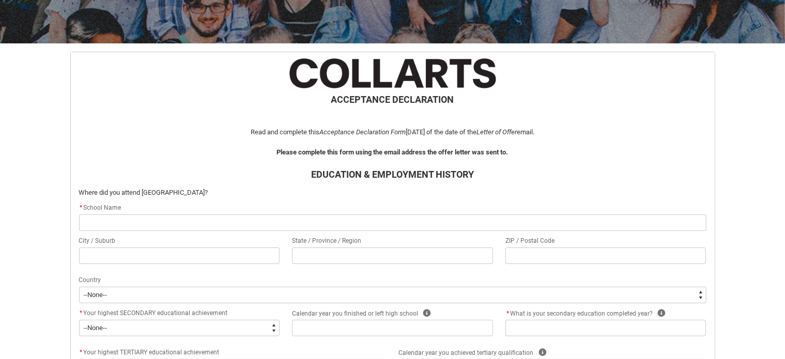
click at [193, 216] on input "REDU_Acceptance_Declaration flow" at bounding box center [392, 222] width 627 height 17
type lightning-primitive-input-simple "S"
type input "S"
type lightning-primitive-input-simple "St"
type input "St"
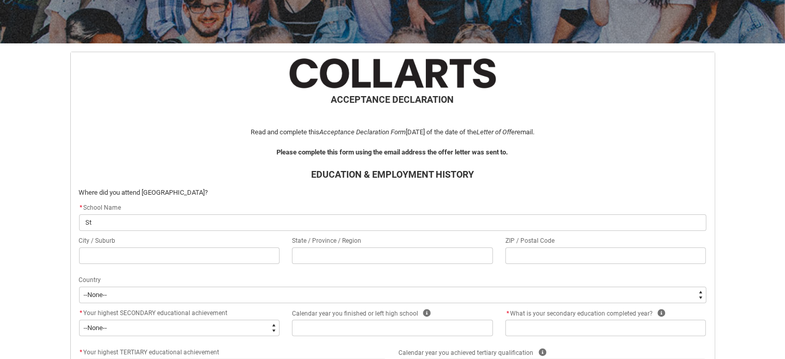
type lightning-primitive-input-simple "Str"
type input "Str"
type lightning-primitive-input-simple "Stra"
type input "Stra"
type lightning-primitive-input-simple "[PERSON_NAME]"
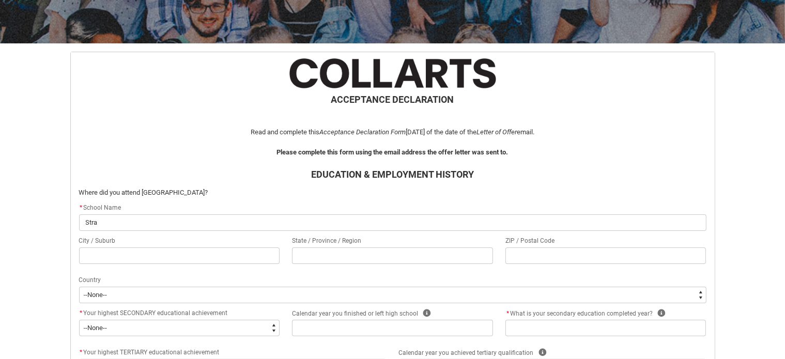
type input "[PERSON_NAME]"
type lightning-primitive-input-simple "Straht"
type input "Straht"
type lightning-primitive-input-simple "[PERSON_NAME]"
type input "[PERSON_NAME]"
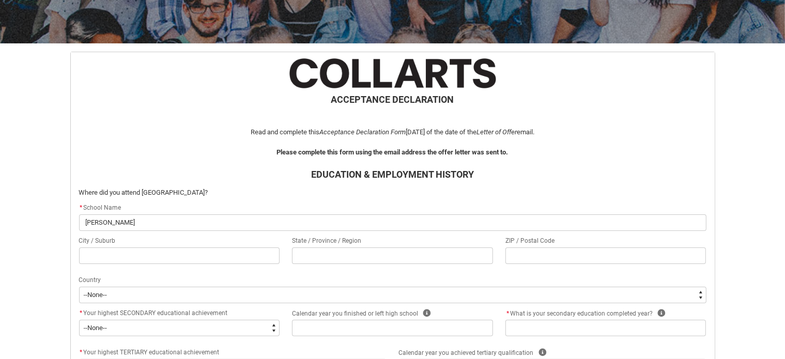
type lightning-primitive-input-simple "Stra"
type input "Stra"
type lightning-primitive-input-simple "Strat"
type input "Strat"
type lightning-primitive-input-simple "Strath"
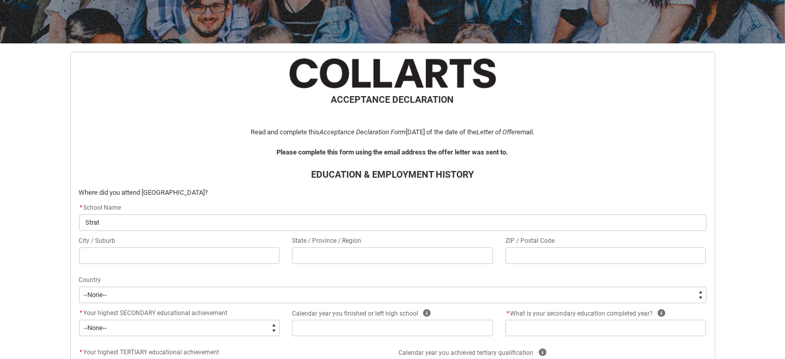
type input "Strath"
type lightning-primitive-input-simple "Strathm"
type input "Strathm"
type lightning-primitive-input-simple "Strathmr"
type input "Strathmr"
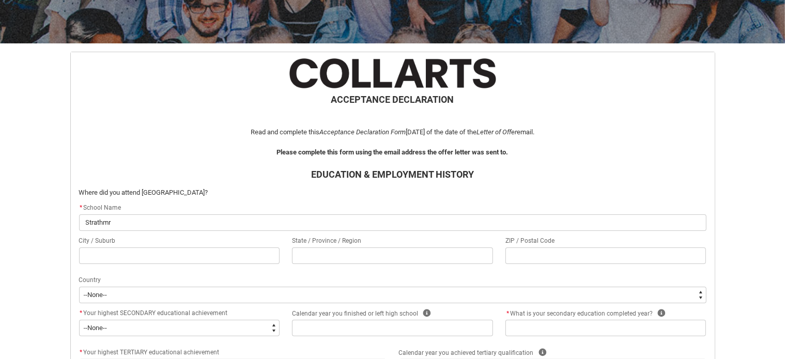
type lightning-primitive-input-simple "Strathm"
type input "Strathm"
type lightning-primitive-input-simple "Strathmo"
type input "Strathmo"
type lightning-primitive-input-simple "Strathmor"
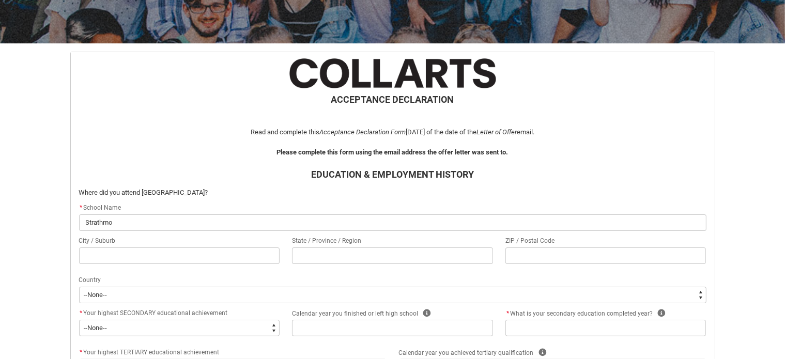
type input "Strathmor"
type lightning-primitive-input-simple "Strathmore"
type input "Strathmore"
type lightning-primitive-input-simple "Strathmore"
type input "Strathmore"
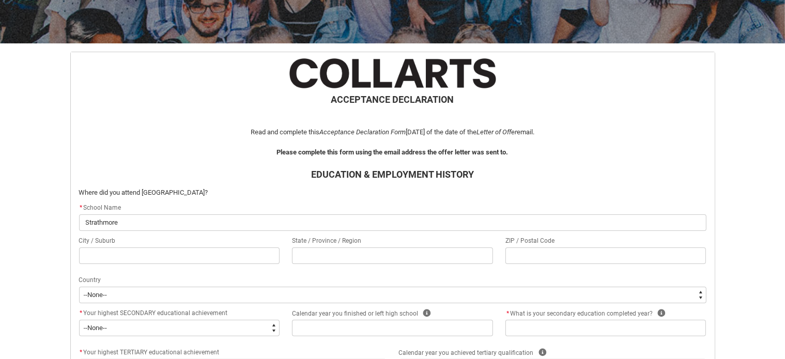
type lightning-primitive-input-simple "Strathmore S"
type input "Strathmore S"
type lightning-primitive-input-simple "Strathmore Se"
type input "Strathmore Se"
type lightning-primitive-input-simple "Strathmore Sec"
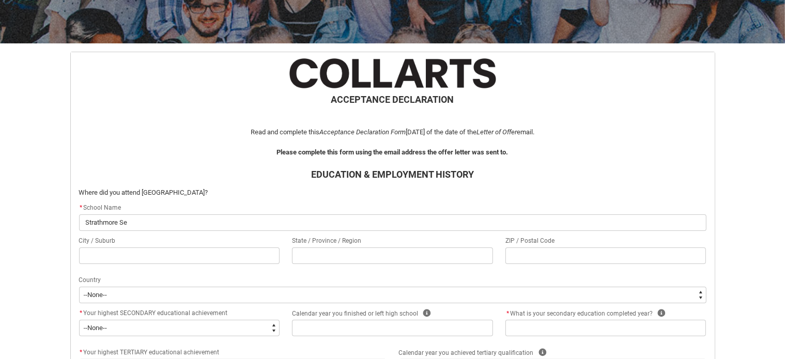
type input "Strathmore Sec"
type lightning-primitive-input-simple "Strathmore Seco"
type input "Strathmore Seco"
type lightning-primitive-input-simple "Strathmore Secon"
type input "Strathmore Secon"
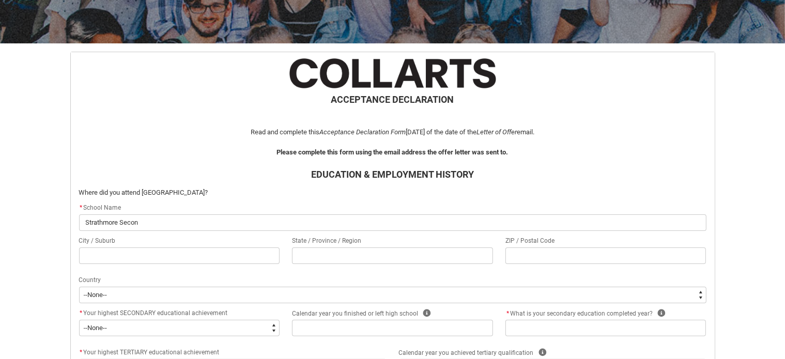
type lightning-primitive-input-simple "Strathmore Second"
type input "Strathmore Second"
type lightning-primitive-input-simple "Strathmore Seconda"
type input "Strathmore Seconda"
type lightning-primitive-input-simple "Strathmore Secondar"
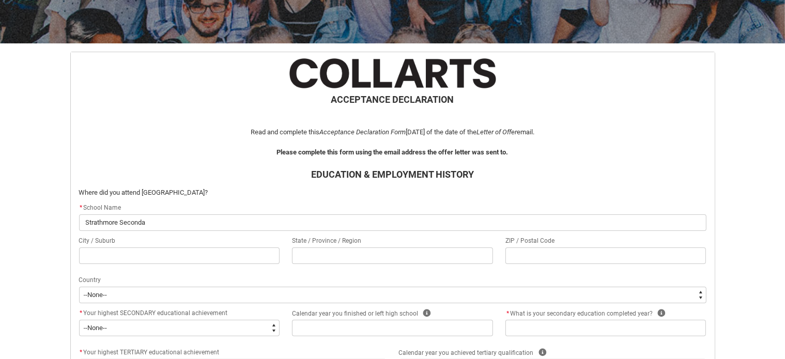
type input "Strathmore Secondar"
type lightning-primitive-input-simple "Strathmore Secondary"
type input "Strathmore Secondary"
type lightning-primitive-input-simple "Strathmore Secondary"
type input "Strathmore Secondary"
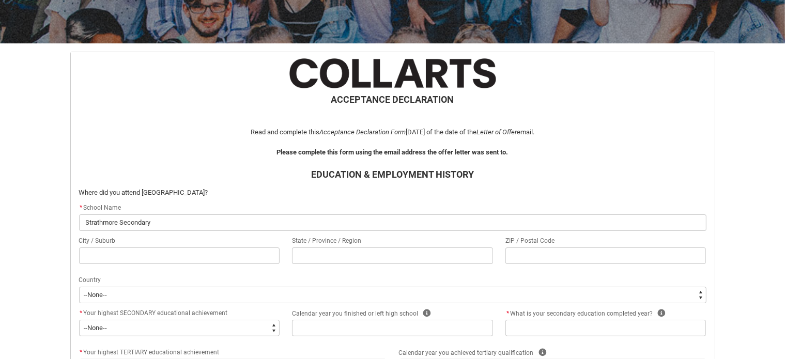
type lightning-primitive-input-simple "Strathmore Secondary C"
type input "Strathmore Secondary C"
type lightning-primitive-input-simple "Strathmore Secondary Co"
type input "Strathmore Secondary Co"
type lightning-primitive-input-simple "Strathmore Secondary Col"
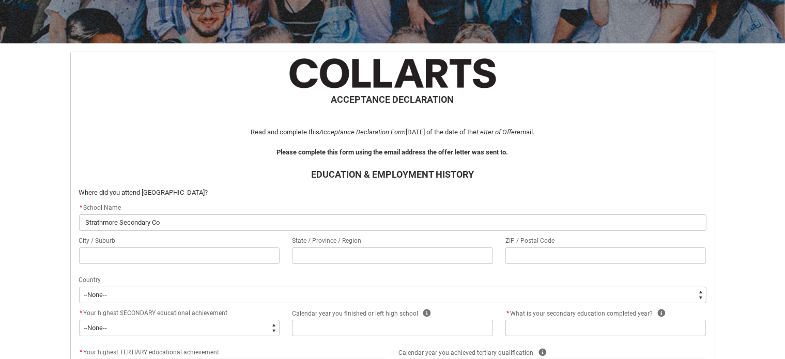
type input "Strathmore Secondary Col"
type lightning-primitive-input-simple "Strathmore Secondary Coll"
type input "Strathmore Secondary Coll"
type lightning-primitive-input-simple "Strathmore Secondary Colle"
type input "Strathmore Secondary Colle"
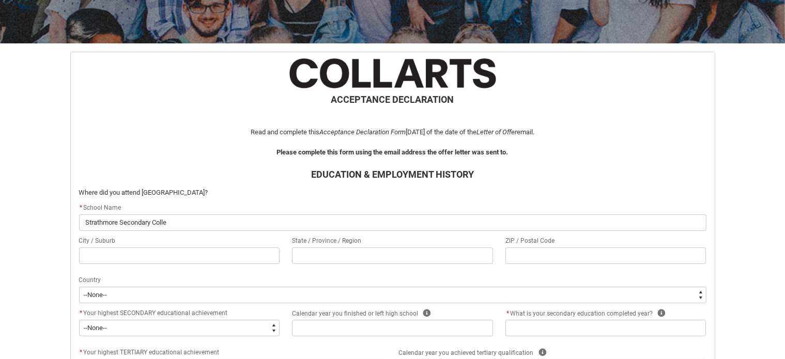
type lightning-primitive-input-simple "Strathmore Secondary Colleg"
type input "Strathmore Secondary Colleg"
drag, startPoint x: 194, startPoint y: 241, endPoint x: 198, endPoint y: 259, distance: 18.5
click at [195, 244] on div "City / Suburb" at bounding box center [179, 241] width 201 height 12
click at [198, 259] on input "REDU_Acceptance_Declaration flow" at bounding box center [179, 255] width 201 height 17
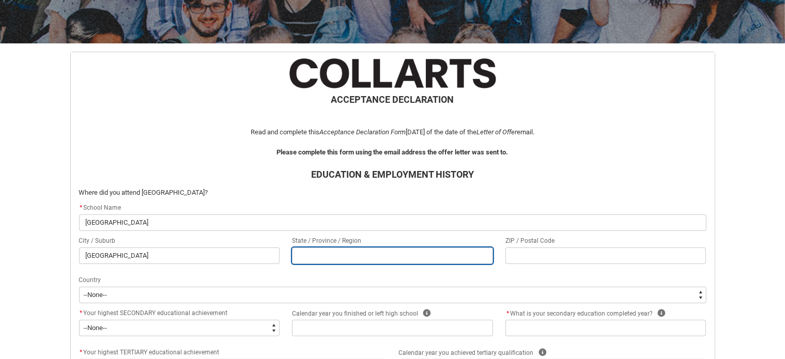
click at [341, 257] on input "REDU_Acceptance_Declaration flow" at bounding box center [392, 255] width 201 height 17
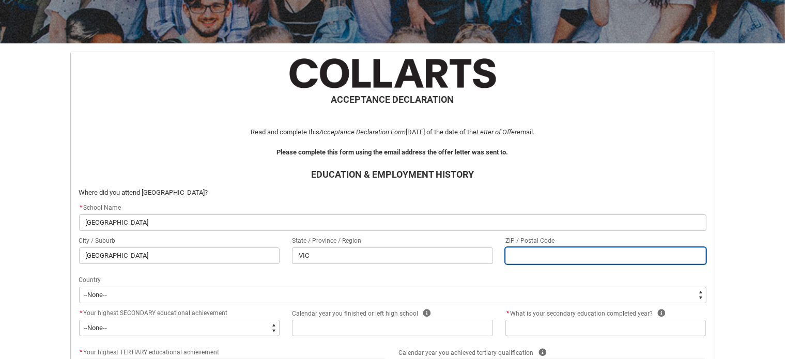
click at [556, 250] on input "REDU_Acceptance_Declaration flow" at bounding box center [605, 255] width 201 height 17
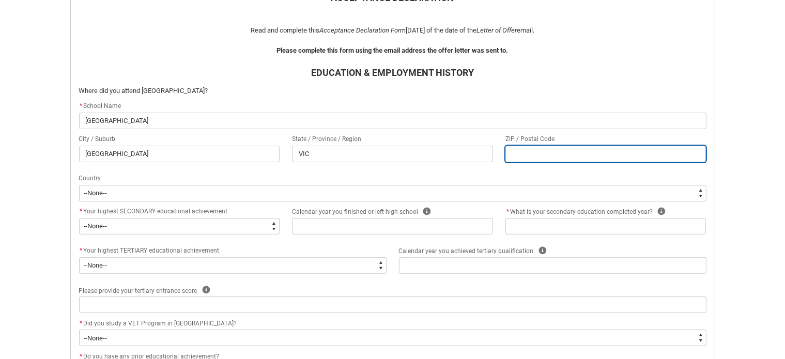
scroll to position [265, 0]
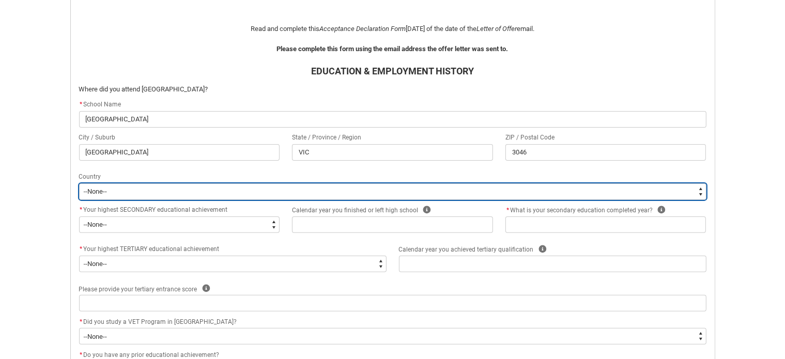
click at [225, 195] on select "--[GEOGRAPHIC_DATA]-- [GEOGRAPHIC_DATA] [GEOGRAPHIC_DATA] [GEOGRAPHIC_DATA] [GE…" at bounding box center [392, 191] width 627 height 17
click at [79, 183] on select "--[GEOGRAPHIC_DATA]-- [GEOGRAPHIC_DATA] [GEOGRAPHIC_DATA] [GEOGRAPHIC_DATA] [GE…" at bounding box center [392, 191] width 627 height 17
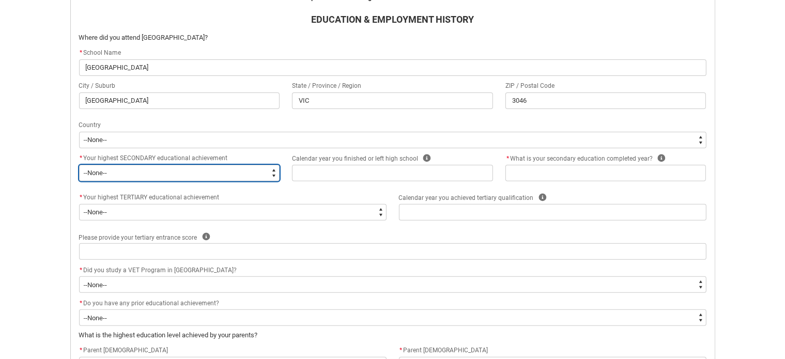
click at [135, 177] on select "--None-- Did not go to school Year 8 or below Year 9 or equivalent Completed Ye…" at bounding box center [179, 173] width 201 height 17
click at [79, 165] on select "--None-- Did not go to school Year 8 or below Year 9 or equivalent Completed Ye…" at bounding box center [179, 173] width 201 height 17
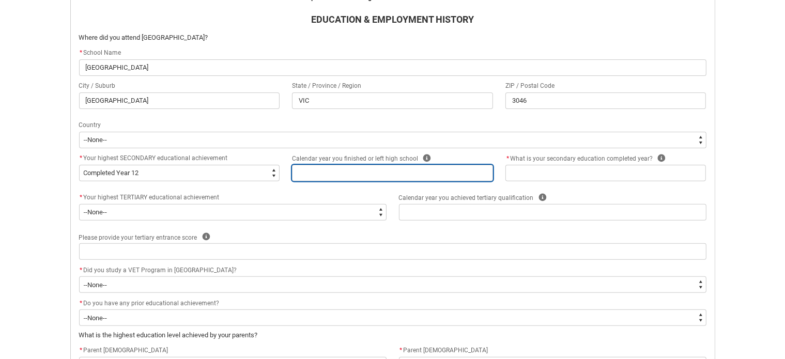
click at [333, 172] on input "REDU_Acceptance_Declaration flow" at bounding box center [392, 173] width 201 height 17
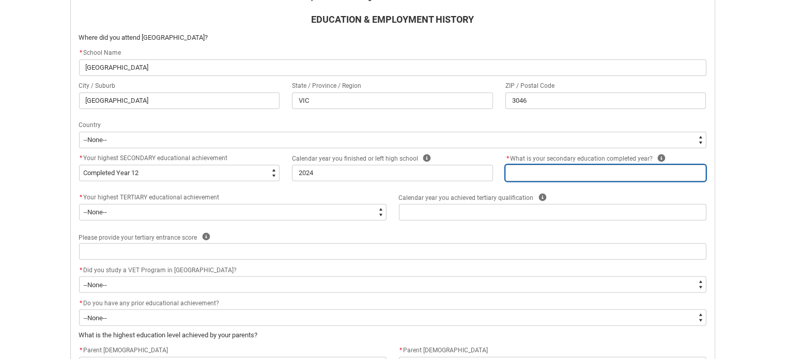
click at [631, 170] on input "REDU_Acceptance_Declaration flow" at bounding box center [605, 173] width 201 height 17
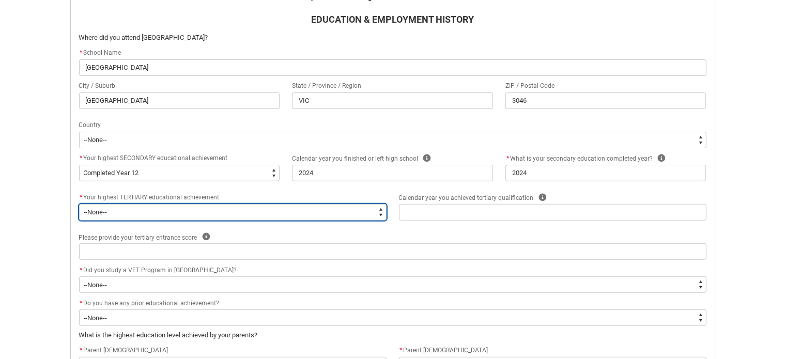
click at [376, 214] on select "--None-- A Complete Final Year of Secondary Education at School A Complete VET …" at bounding box center [232, 212] width 307 height 17
click at [373, 210] on select "--None-- A Complete Final Year of Secondary Education at School A Complete VET …" at bounding box center [232, 212] width 307 height 17
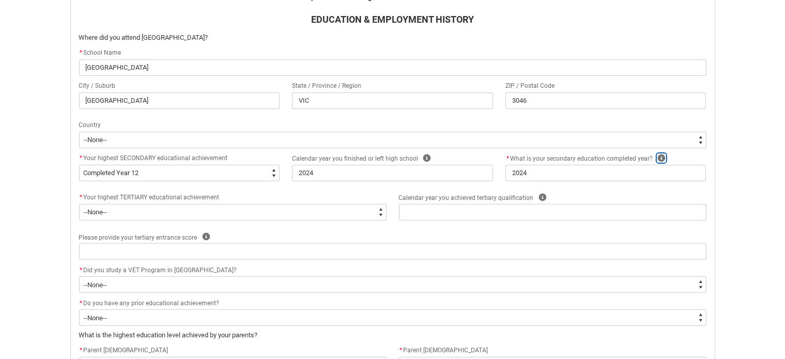
click at [657, 155] on icon "REDU_Acceptance_Declaration flow" at bounding box center [661, 158] width 8 height 8
click at [423, 154] on icon "REDU_Acceptance_Declaration flow" at bounding box center [427, 158] width 8 height 8
click at [449, 157] on div "Calendar year you finished or left high school Help Close e.g. 2022" at bounding box center [392, 158] width 201 height 12
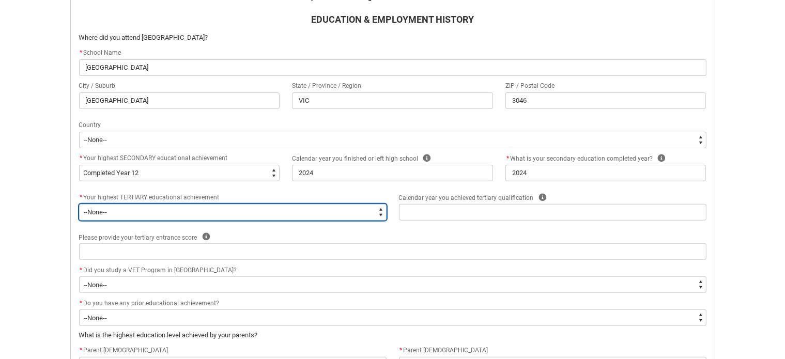
click at [300, 210] on select "--None-- A Complete Final Year of Secondary Education at School A Complete VET …" at bounding box center [232, 212] width 307 height 17
click at [79, 204] on select "--None-- A Complete Final Year of Secondary Education at School A Complete VET …" at bounding box center [232, 212] width 307 height 17
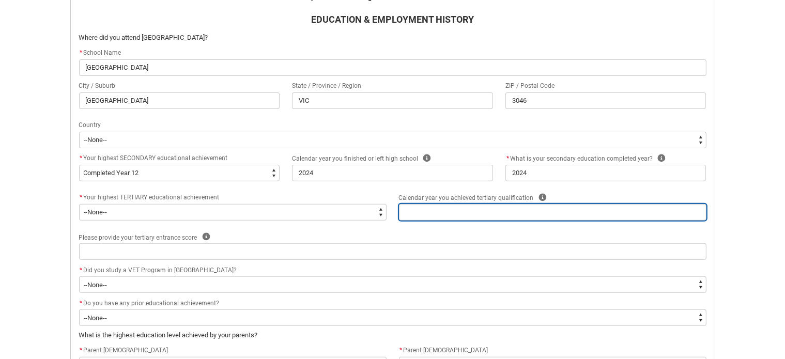
click at [557, 216] on input "REDU_Acceptance_Declaration flow" at bounding box center [552, 212] width 307 height 17
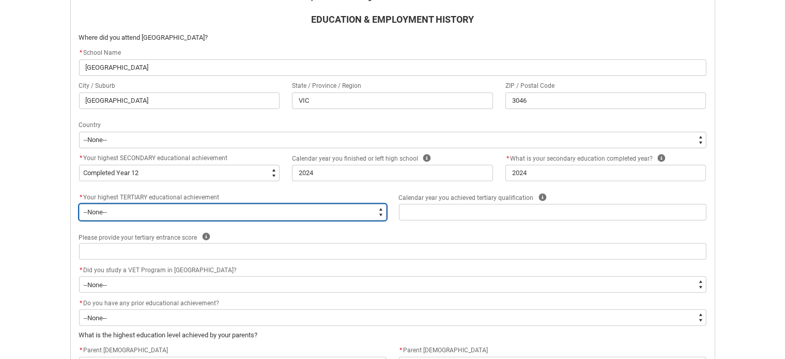
click at [295, 217] on select "--None-- A Complete Final Year of Secondary Education at School A Complete VET …" at bounding box center [232, 212] width 307 height 17
click at [276, 207] on select "--None-- A Complete Final Year of Secondary Education at School A Complete VET …" at bounding box center [232, 212] width 307 height 17
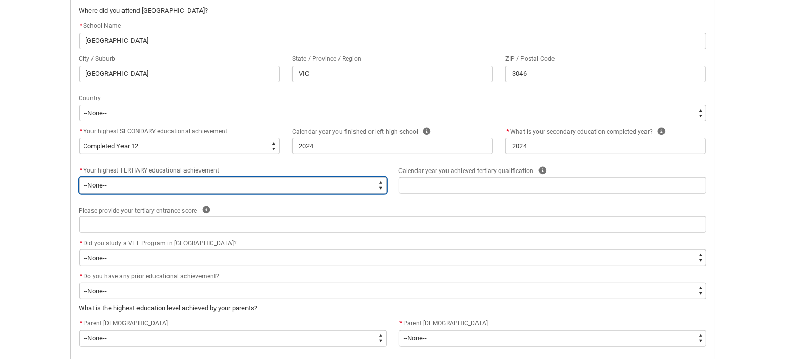
scroll to position [368, 0]
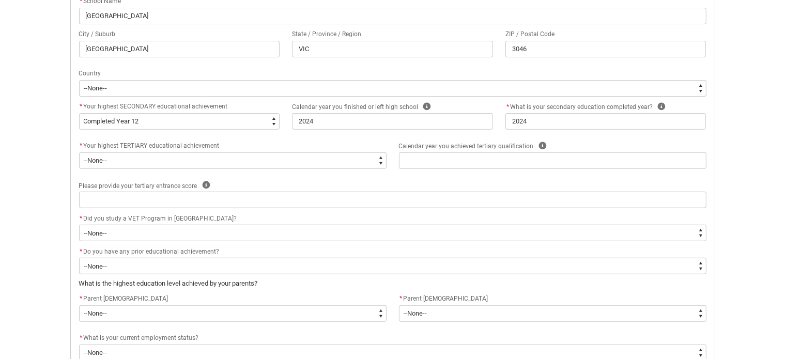
click at [250, 186] on div "Please provide your tertiary entrance score Help" at bounding box center [392, 185] width 627 height 12
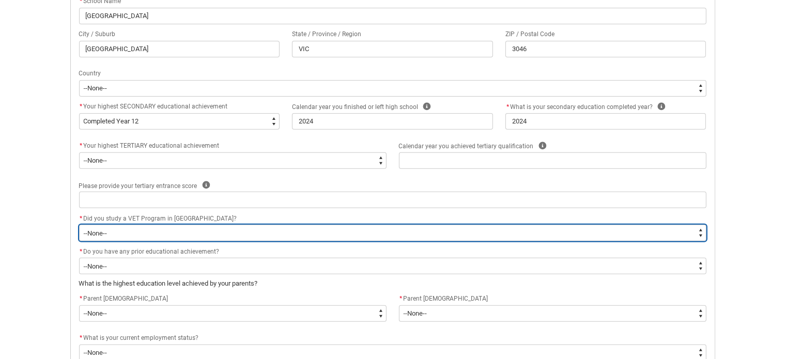
click at [229, 230] on select "--None-- Yes No" at bounding box center [392, 233] width 627 height 17
click at [79, 225] on select "--None-- Yes No" at bounding box center [392, 233] width 627 height 17
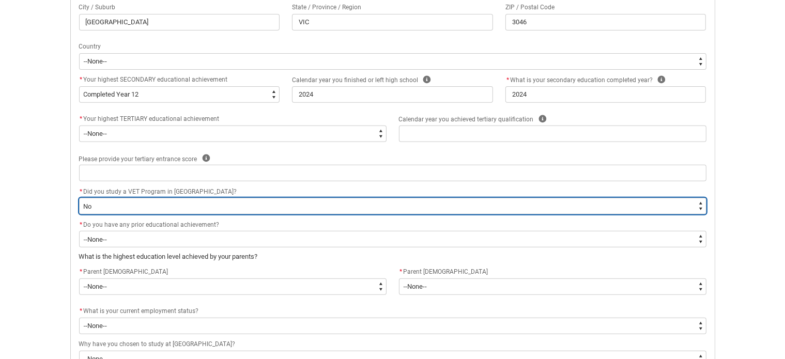
scroll to position [419, 0]
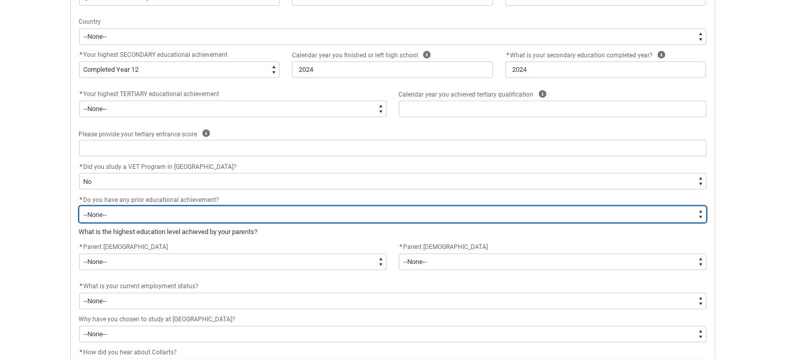
click at [186, 217] on select "--None-- Yes No" at bounding box center [392, 214] width 627 height 17
click at [79, 206] on select "--None-- Yes No" at bounding box center [392, 214] width 627 height 17
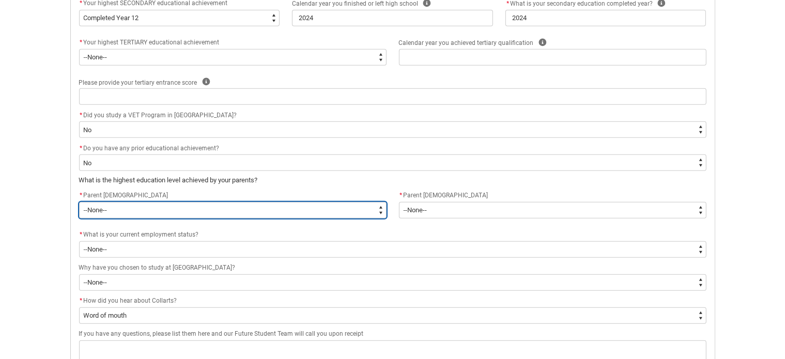
click at [182, 205] on select "--None-- Postgraduate qualification (e.g. Postgraduate Diploma, Master's, PhD) …" at bounding box center [232, 210] width 307 height 17
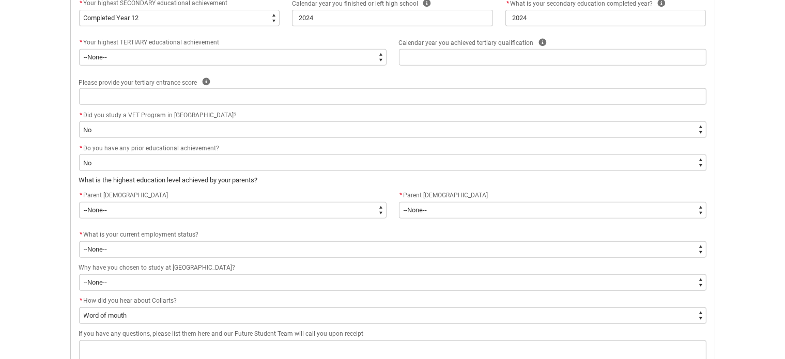
click at [187, 198] on div "* Parent [DEMOGRAPHIC_DATA]" at bounding box center [232, 196] width 307 height 12
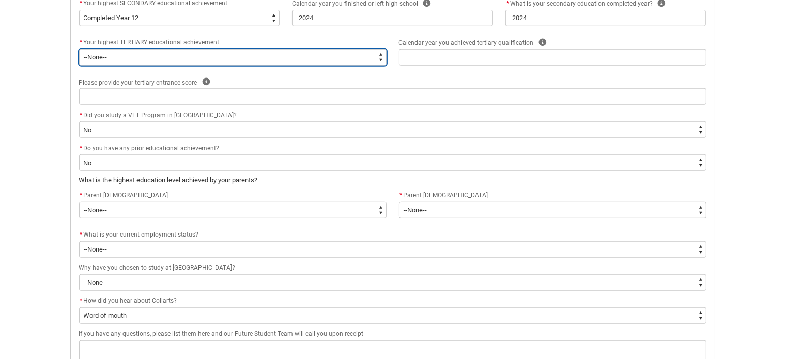
drag, startPoint x: 213, startPoint y: 62, endPoint x: 214, endPoint y: 56, distance: 6.3
click at [214, 56] on select "--None-- A Complete Final Year of Secondary Education at School A Complete VET …" at bounding box center [232, 57] width 307 height 17
click at [79, 49] on select "--None-- A Complete Final Year of Secondary Education at School A Complete VET …" at bounding box center [232, 57] width 307 height 17
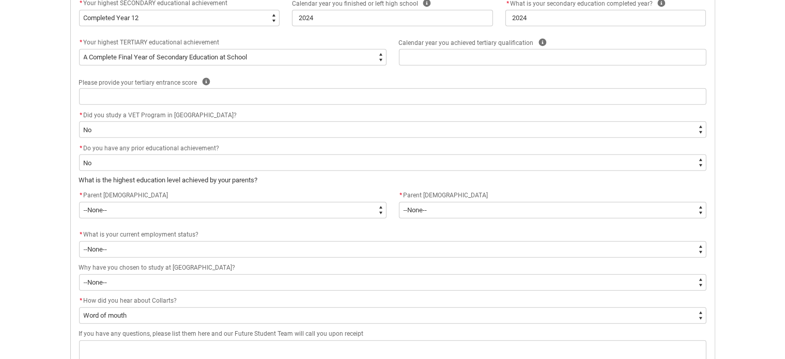
drag, startPoint x: 76, startPoint y: 53, endPoint x: 261, endPoint y: 78, distance: 186.6
click at [261, 78] on div "ACCEPTANCE DECLARATION Read and complete this Acceptance Declaration Form [DATE…" at bounding box center [393, 61] width 640 height 626
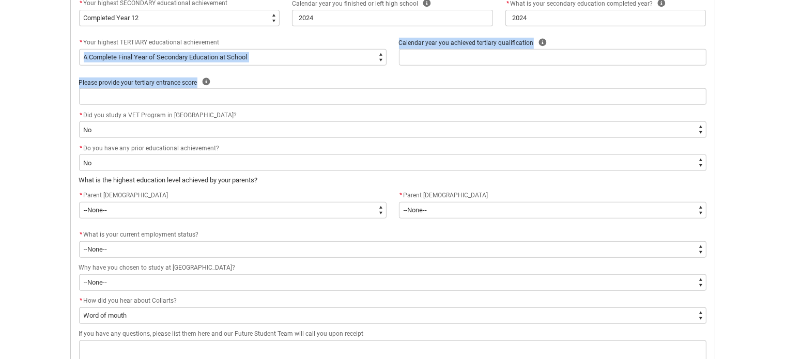
click at [262, 70] on div "* Your highest TERTIARY educational achievement * --None-- A Complete Final Yea…" at bounding box center [393, 56] width 640 height 39
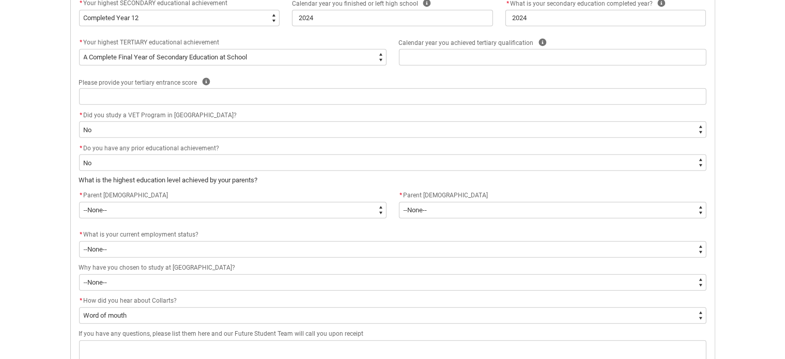
drag, startPoint x: 257, startPoint y: 68, endPoint x: 81, endPoint y: 56, distance: 176.5
click at [81, 56] on flowruntime-screen-field "* Your highest TERTIARY educational achievement * --None-- A Complete Final Yea…" at bounding box center [233, 53] width 320 height 33
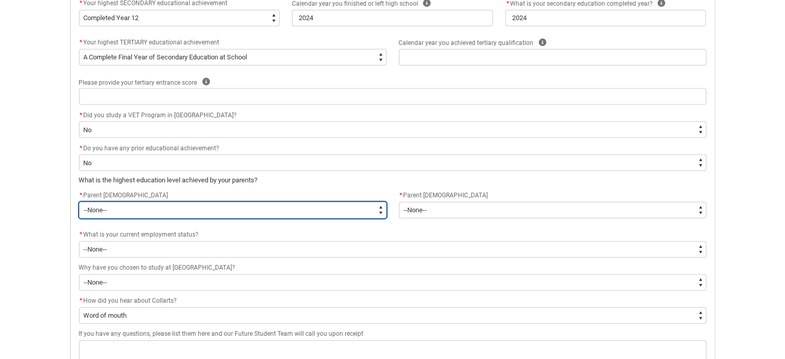
click at [157, 204] on select "--None-- Postgraduate qualification (e.g. Postgraduate Diploma, Master's, PhD) …" at bounding box center [232, 210] width 307 height 17
drag, startPoint x: 197, startPoint y: 210, endPoint x: 229, endPoint y: 188, distance: 39.3
click at [197, 210] on select "--None-- Postgraduate qualification (e.g. Postgraduate Diploma, Master's, PhD) …" at bounding box center [232, 210] width 307 height 17
click at [135, 211] on select "--None-- Postgraduate qualification (e.g. Postgraduate Diploma, Master's, PhD) …" at bounding box center [232, 210] width 307 height 17
click at [79, 202] on select "--None-- Postgraduate qualification (e.g. Postgraduate Diploma, Master's, PhD) …" at bounding box center [232, 210] width 307 height 17
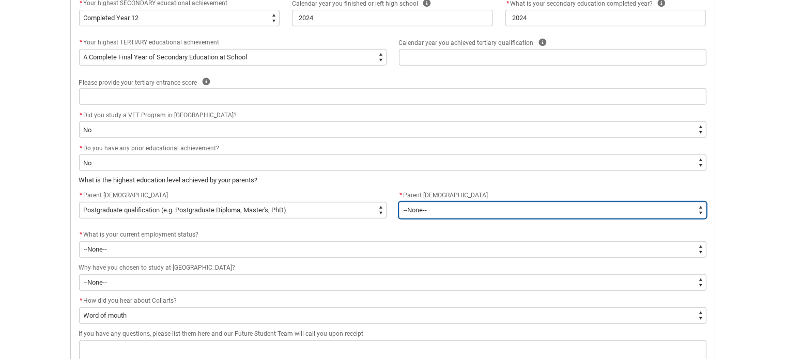
click at [477, 210] on select "--None-- Postgraduate qualification (e.g. Postgraduate Diploma, Master's, PhD) …" at bounding box center [552, 210] width 307 height 17
click at [399, 202] on select "--None-- Postgraduate qualification (e.g. Postgraduate Diploma, Master's, PhD) …" at bounding box center [552, 210] width 307 height 17
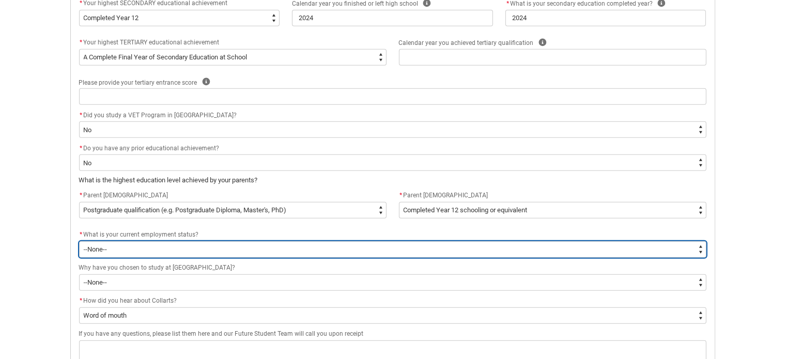
click at [192, 248] on select "--None-- [DEMOGRAPHIC_DATA] [DEMOGRAPHIC_DATA] [DEMOGRAPHIC_DATA] - not employi…" at bounding box center [392, 249] width 627 height 17
click at [79, 241] on select "--None-- [DEMOGRAPHIC_DATA] [DEMOGRAPHIC_DATA] [DEMOGRAPHIC_DATA] - not employi…" at bounding box center [392, 249] width 627 height 17
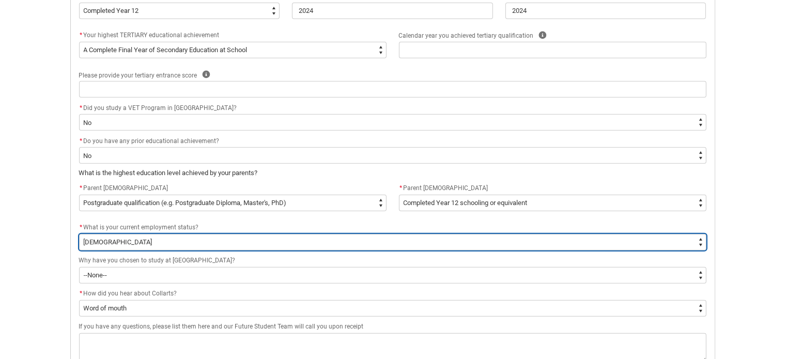
scroll to position [523, 0]
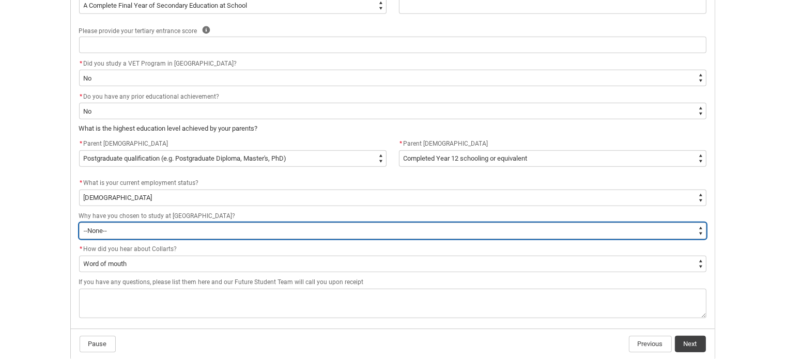
click at [176, 237] on select "--None-- To get a job To develop my existing business To start my own business …" at bounding box center [392, 231] width 627 height 17
click at [176, 234] on select "--None-- To get a job To develop my existing business To start my own business …" at bounding box center [392, 231] width 627 height 17
click at [79, 223] on select "--None-- To get a job To develop my existing business To start my own business …" at bounding box center [392, 231] width 627 height 17
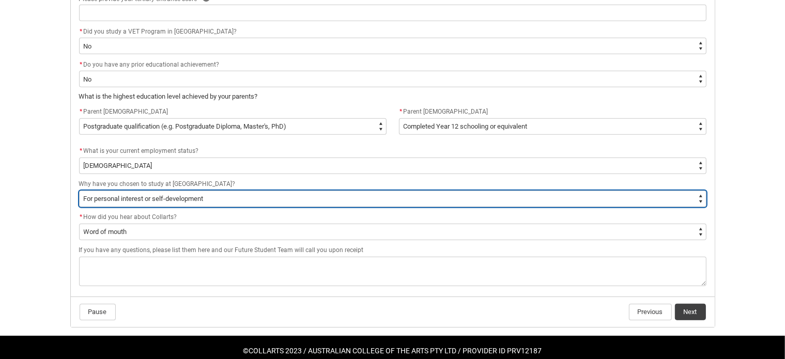
scroll to position [572, 0]
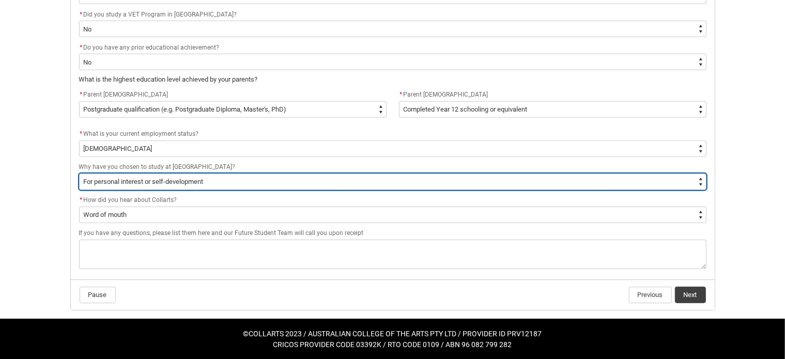
click at [201, 180] on select "--None-- To get a job To develop my existing business To start my own business …" at bounding box center [392, 182] width 627 height 17
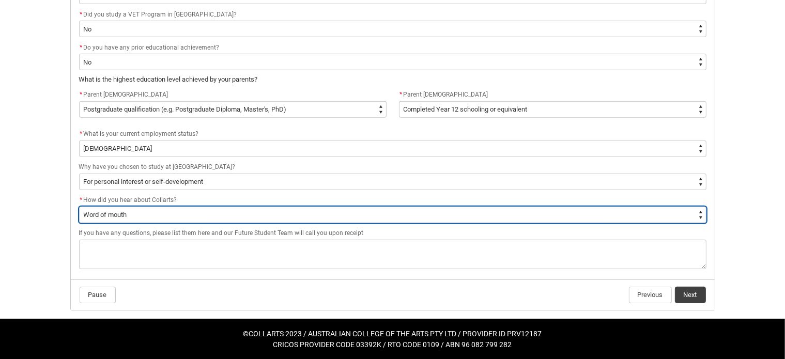
click at [191, 212] on select "--None-- Advertising - Facebook Advertising - Google Advertising - Instagram Ad…" at bounding box center [392, 215] width 627 height 17
click at [188, 214] on select "--None-- Advertising - Facebook Advertising - Google Advertising - Instagram Ad…" at bounding box center [392, 215] width 627 height 17
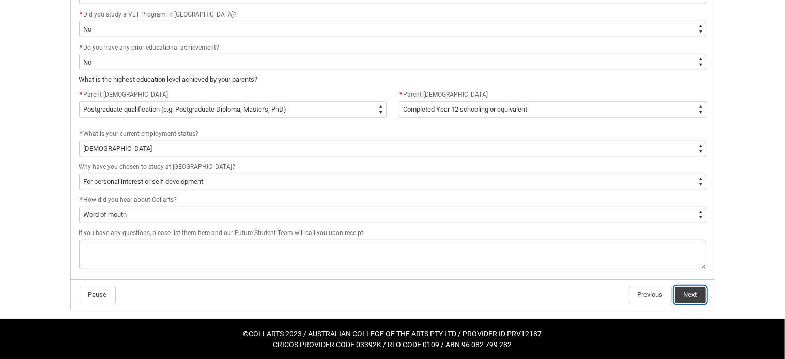
click at [696, 294] on button "Next" at bounding box center [690, 295] width 31 height 17
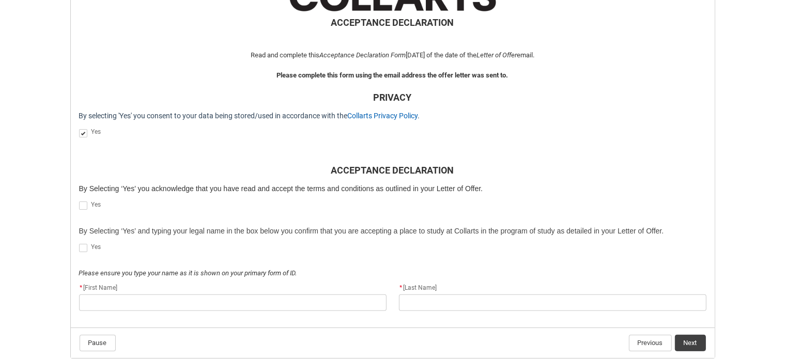
scroll to position [265, 0]
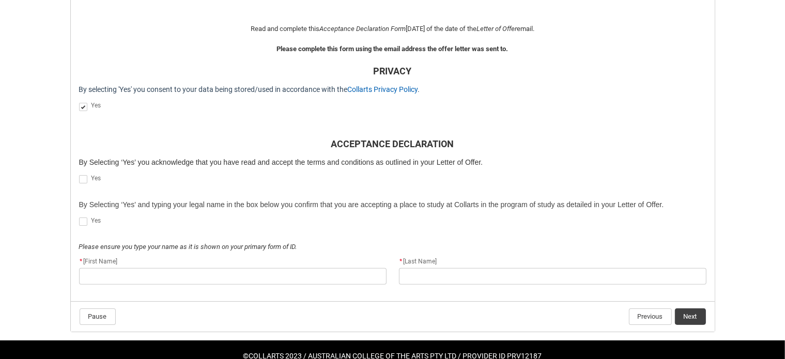
click at [80, 179] on span "REDU_Acceptance_Declaration flow" at bounding box center [83, 179] width 8 height 8
click at [79, 174] on input "REDU_Acceptance_Declaration flow" at bounding box center [79, 174] width 1 height 1
click at [84, 221] on span "REDU_Acceptance_Declaration flow" at bounding box center [83, 221] width 8 height 8
click at [79, 216] on input "REDU_Acceptance_Declaration flow" at bounding box center [79, 216] width 1 height 1
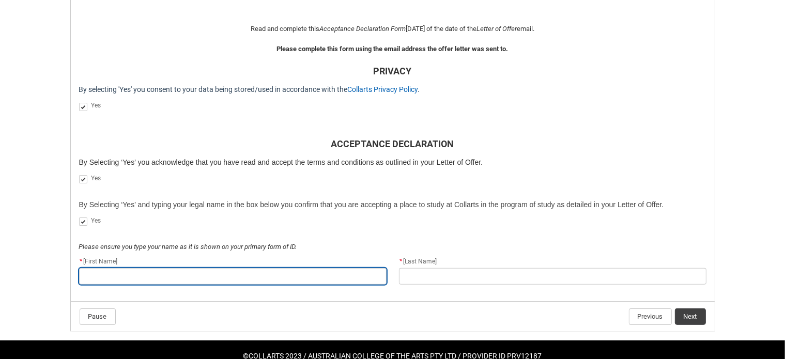
click at [169, 283] on input "REDU_Acceptance_Declaration flow" at bounding box center [232, 276] width 307 height 17
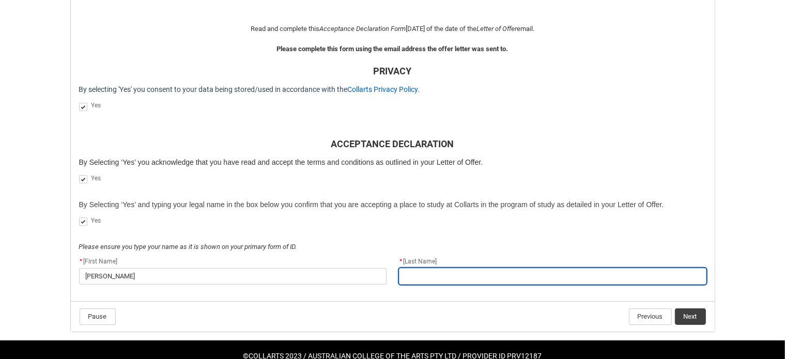
click at [474, 274] on input "REDU_Acceptance_Declaration flow" at bounding box center [552, 276] width 307 height 17
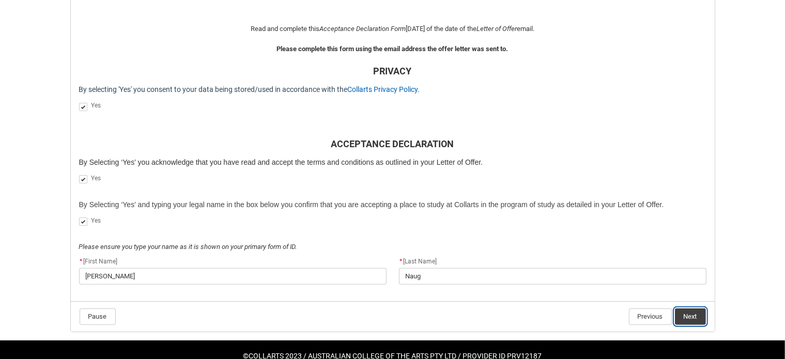
click at [688, 318] on button "Next" at bounding box center [690, 316] width 31 height 17
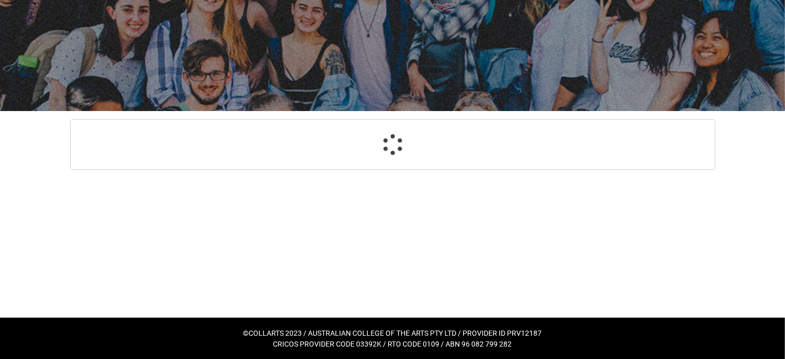
scroll to position [95, 0]
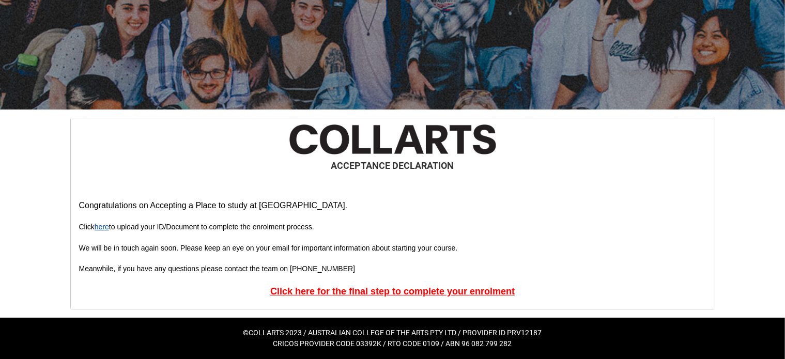
click at [108, 227] on link "here" at bounding box center [102, 227] width 14 height 8
click at [314, 292] on u "Click here for the final step to complete your enrolment" at bounding box center [392, 291] width 244 height 10
